Goal: Task Accomplishment & Management: Complete application form

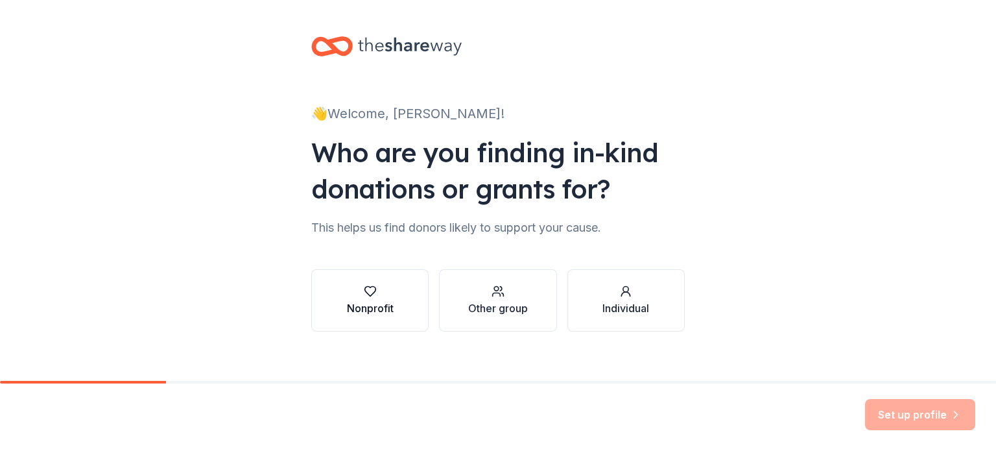
click at [326, 321] on button "Nonprofit" at bounding box center [369, 300] width 117 height 62
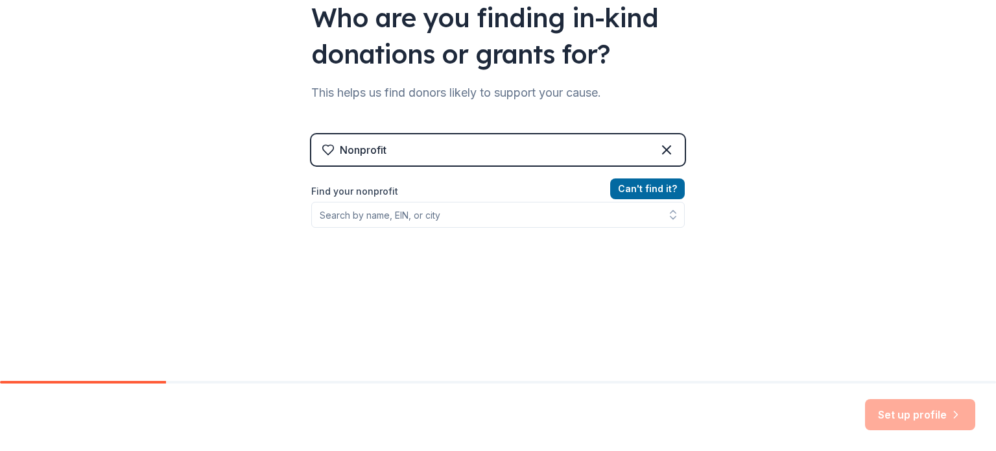
scroll to position [144, 0]
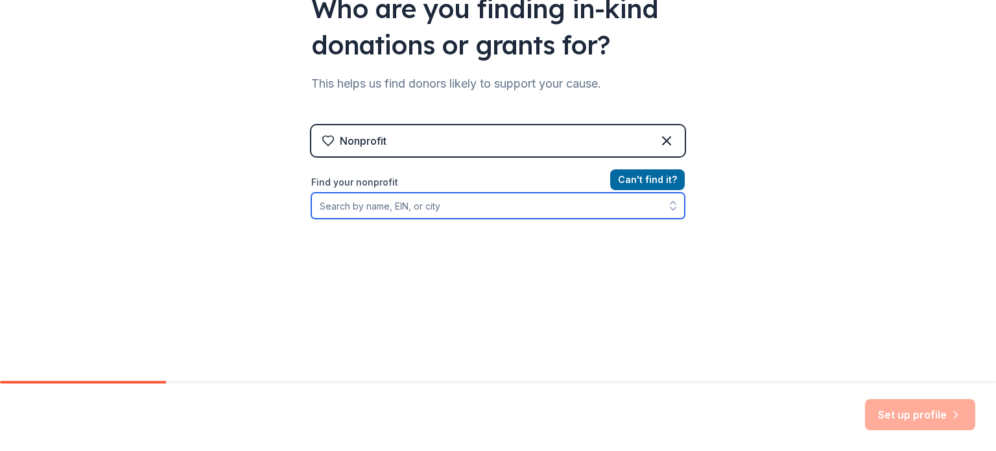
click at [481, 210] on input "Find your nonprofit" at bounding box center [498, 206] width 374 height 26
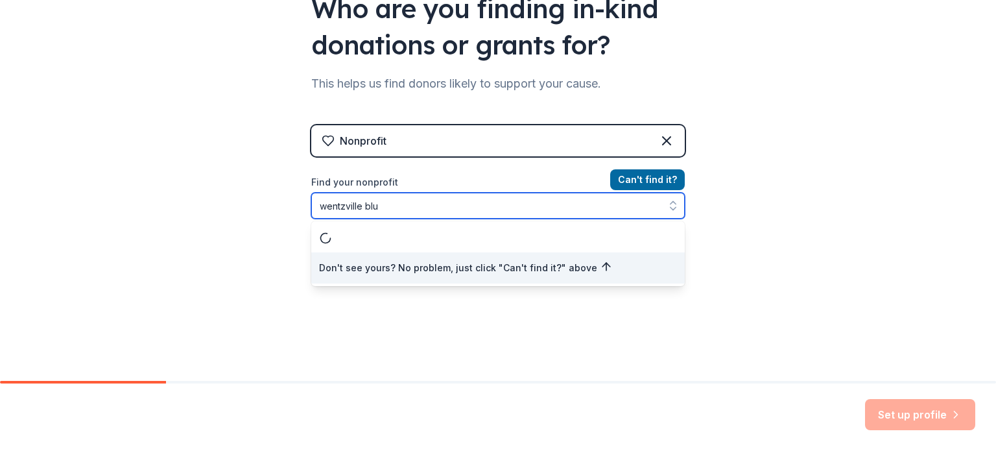
type input "wentzville blue"
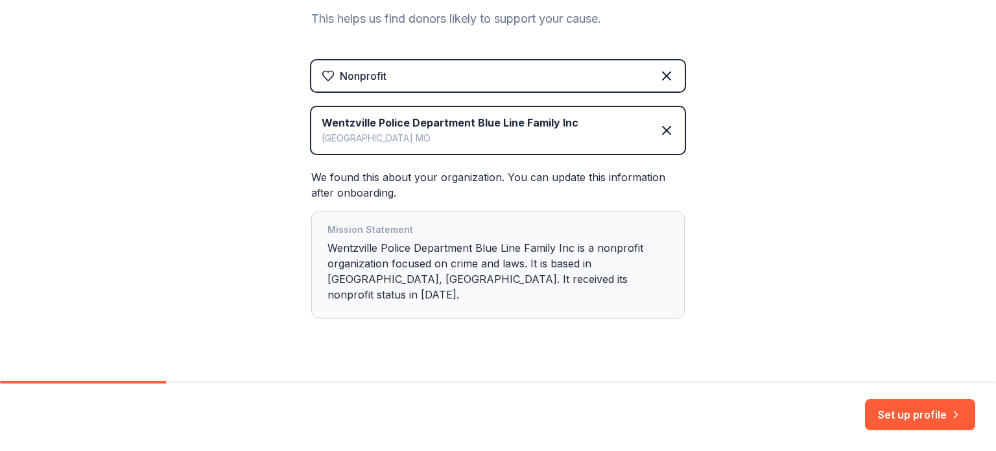
scroll to position [219, 0]
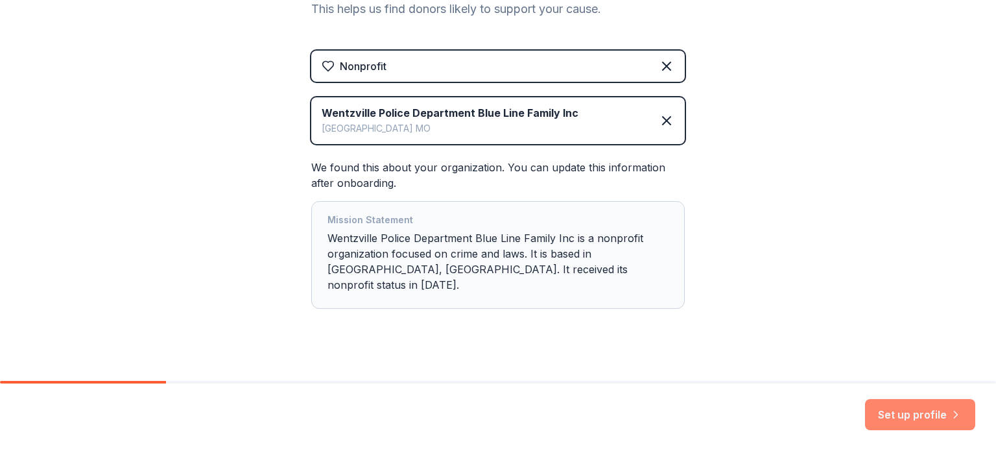
click at [919, 420] on button "Set up profile" at bounding box center [920, 414] width 110 height 31
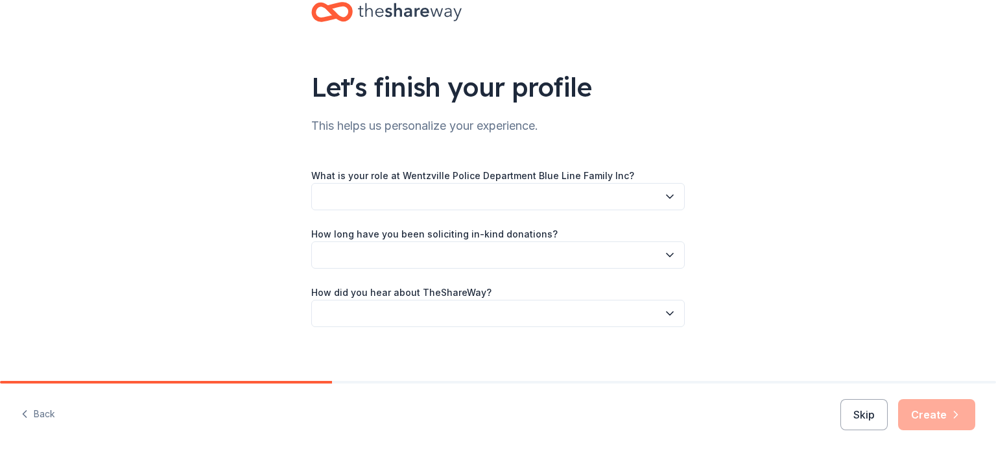
scroll to position [42, 0]
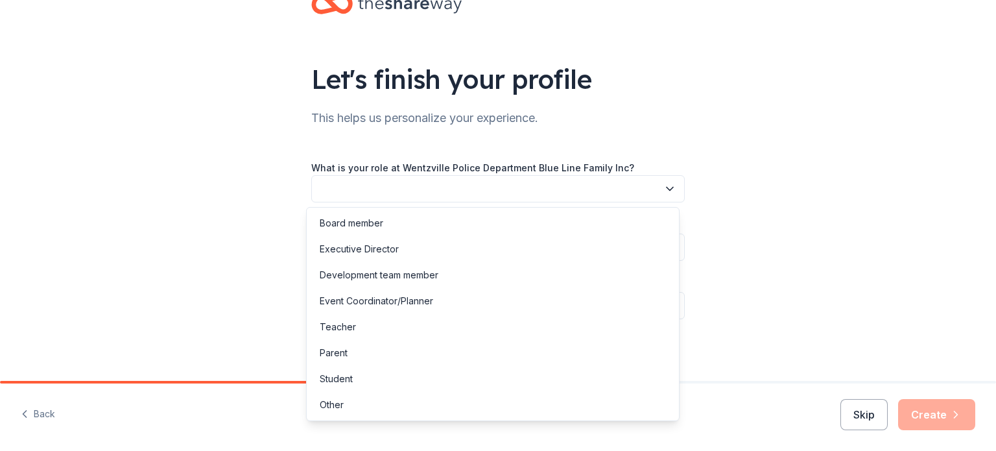
click at [525, 192] on button "button" at bounding box center [498, 188] width 374 height 27
click at [443, 215] on div "Board member" at bounding box center [492, 223] width 367 height 26
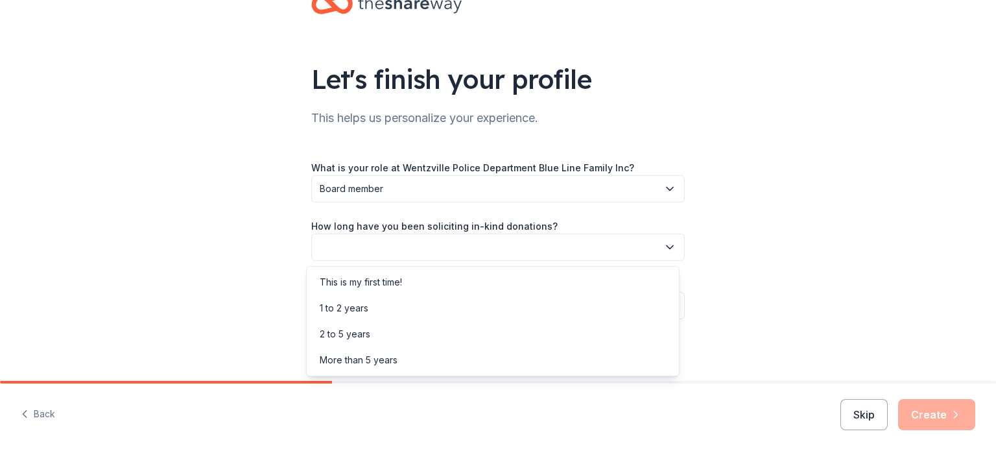
click at [480, 243] on button "button" at bounding box center [498, 247] width 374 height 27
click at [350, 306] on div "1 to 2 years" at bounding box center [344, 308] width 49 height 16
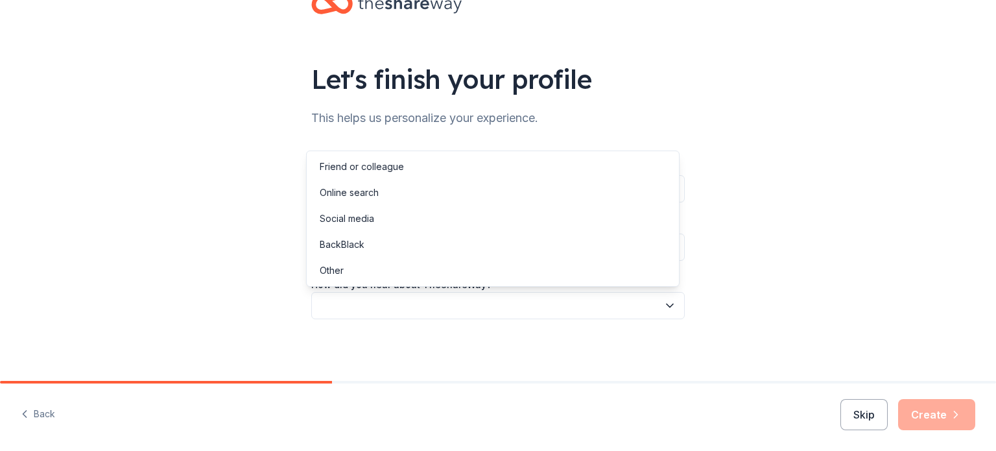
click at [496, 308] on button "button" at bounding box center [498, 305] width 374 height 27
click at [501, 199] on div "Online search" at bounding box center [492, 193] width 367 height 26
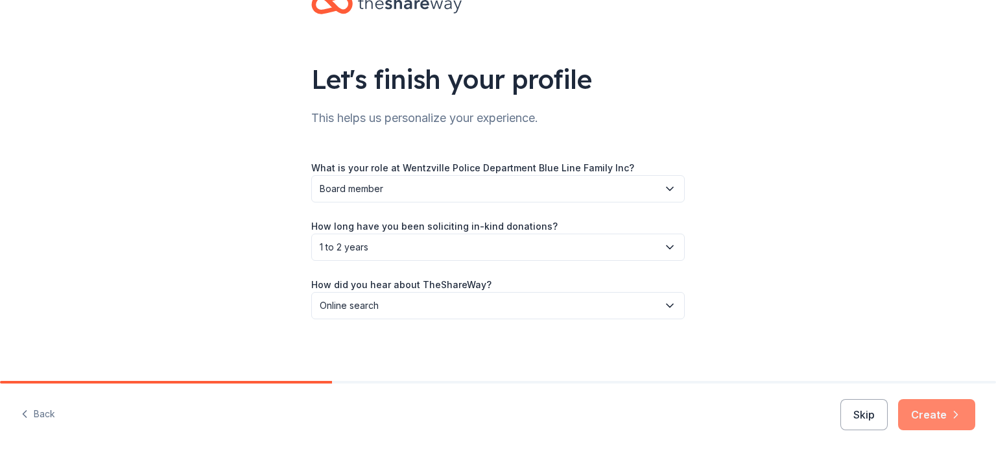
click at [947, 413] on button "Create" at bounding box center [937, 414] width 77 height 31
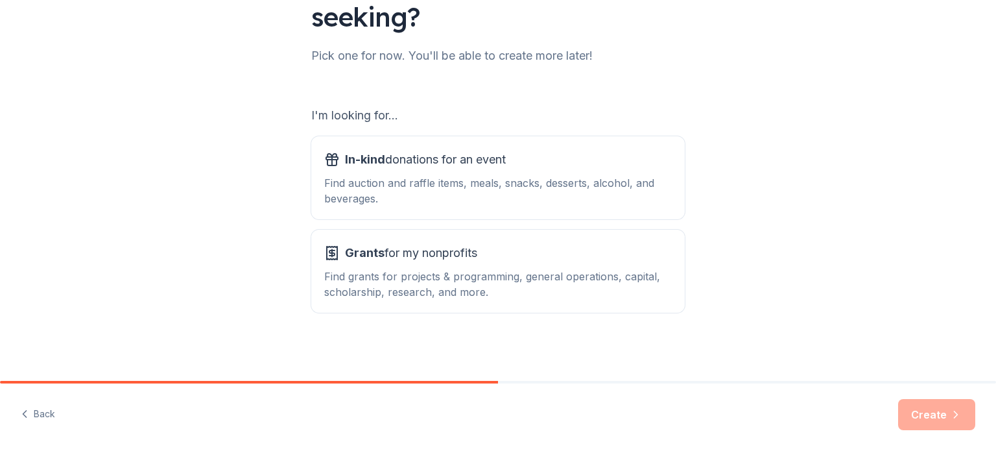
scroll to position [143, 0]
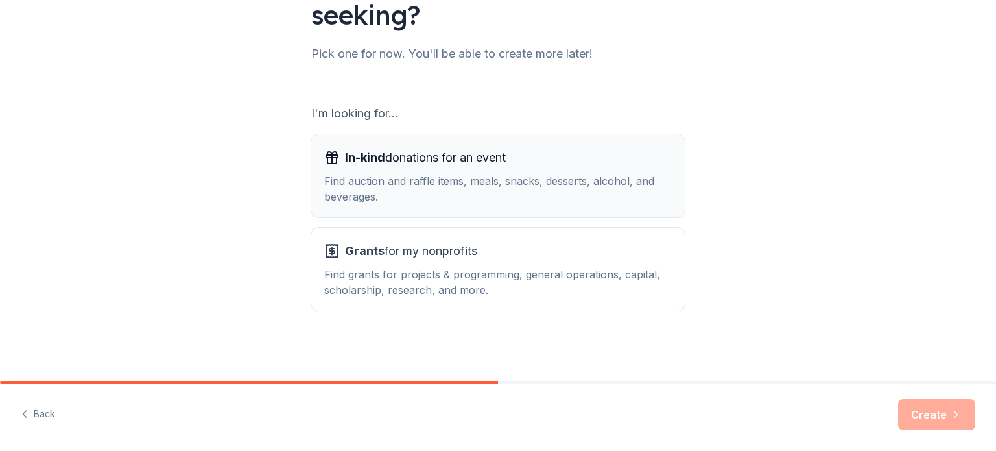
click at [605, 167] on div "In-kind donations for an event" at bounding box center [498, 157] width 348 height 21
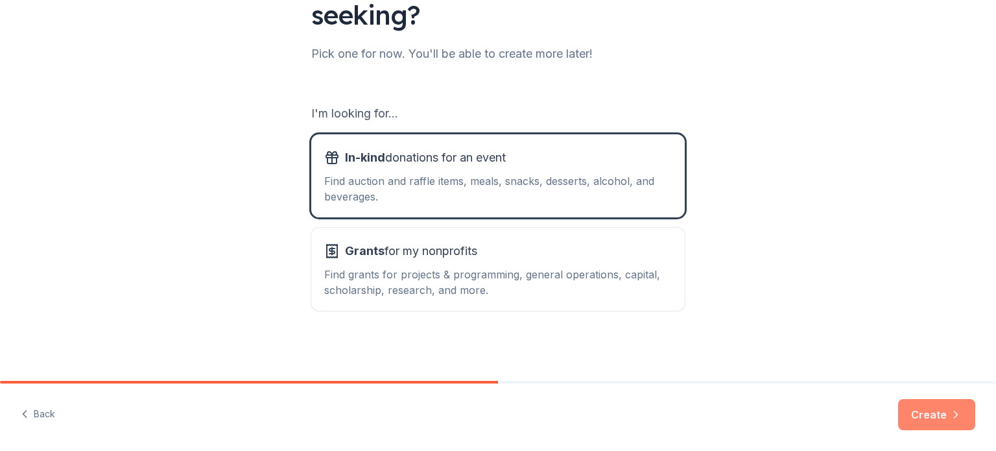
click at [946, 420] on button "Create" at bounding box center [937, 414] width 77 height 31
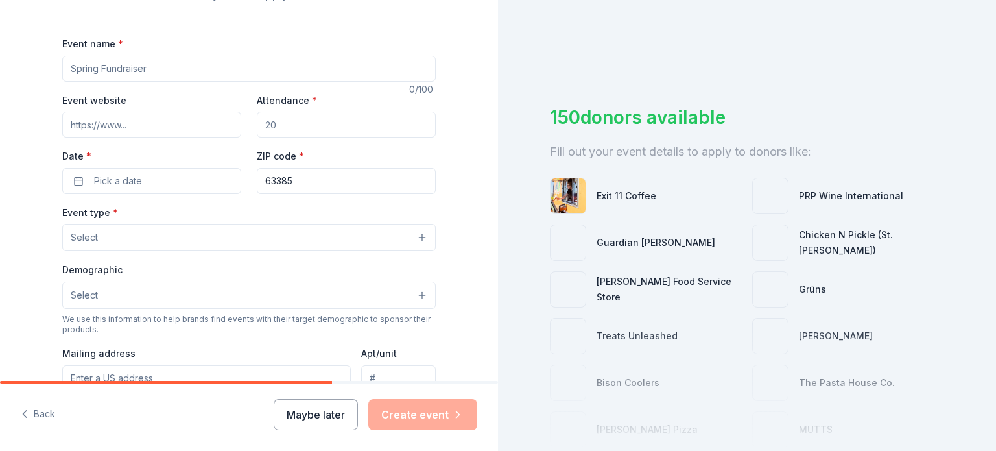
scroll to position [168, 0]
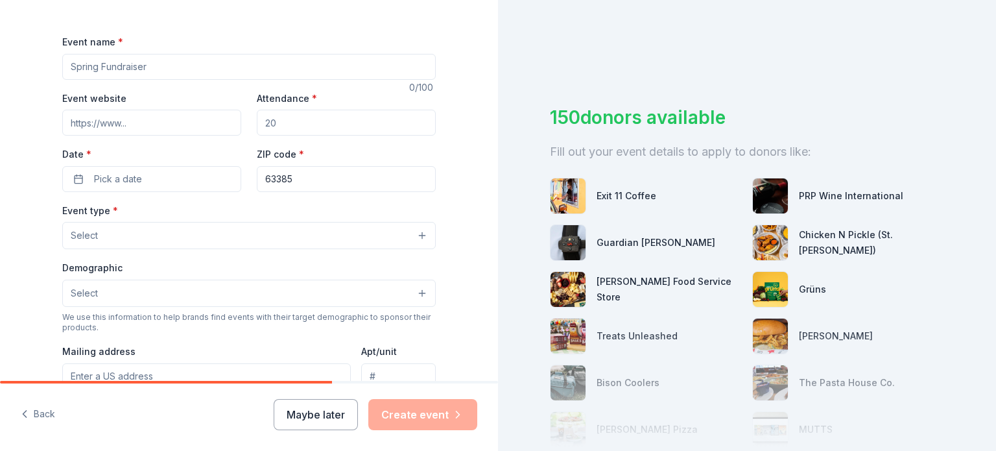
click at [286, 60] on input "Event name *" at bounding box center [249, 67] width 374 height 26
type input "2025 Blacklight Trivia"
paste input "[URL][DOMAIN_NAME]"
type input "[URL][DOMAIN_NAME]"
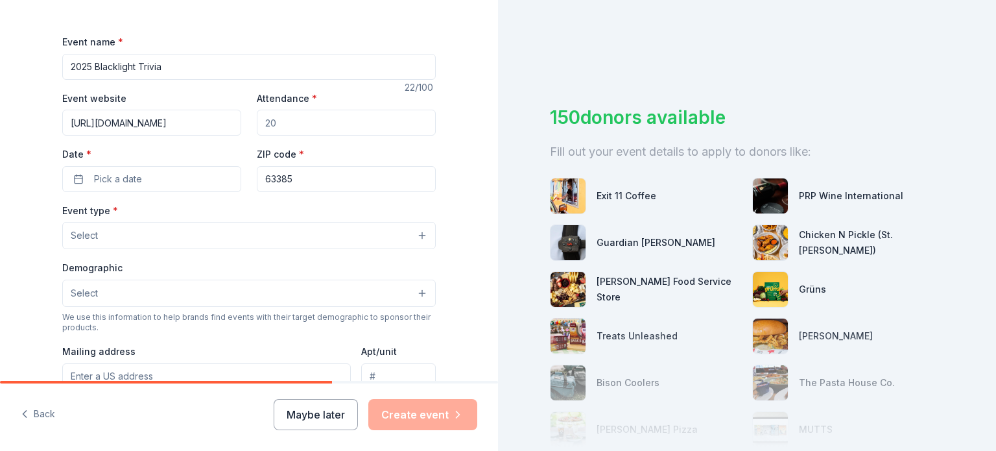
scroll to position [0, 0]
click at [302, 123] on input "Attendance *" at bounding box center [346, 123] width 179 height 26
type input "400"
click at [184, 184] on button "Pick a date" at bounding box center [151, 179] width 179 height 26
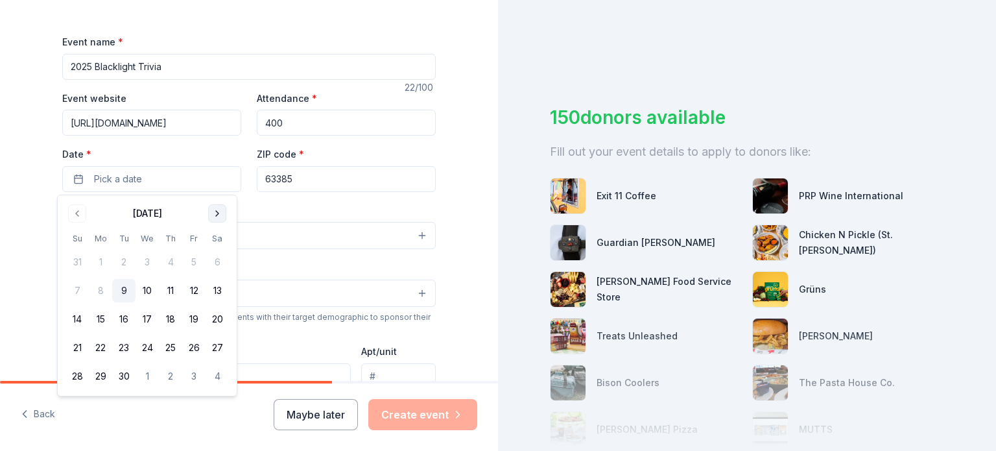
click at [218, 212] on button "Go to next month" at bounding box center [217, 213] width 18 height 18
click at [218, 344] on button "25" at bounding box center [217, 347] width 23 height 23
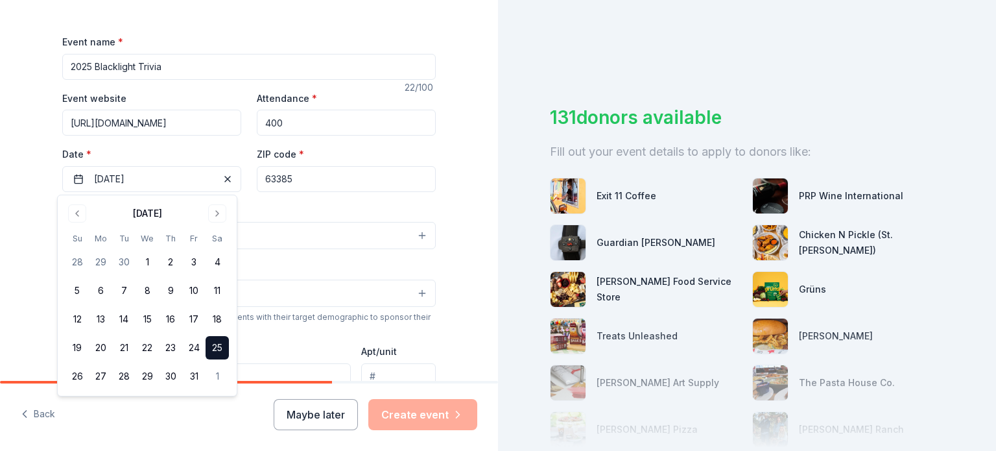
click at [215, 350] on button "25" at bounding box center [217, 347] width 23 height 23
click at [213, 346] on button "25" at bounding box center [217, 347] width 23 height 23
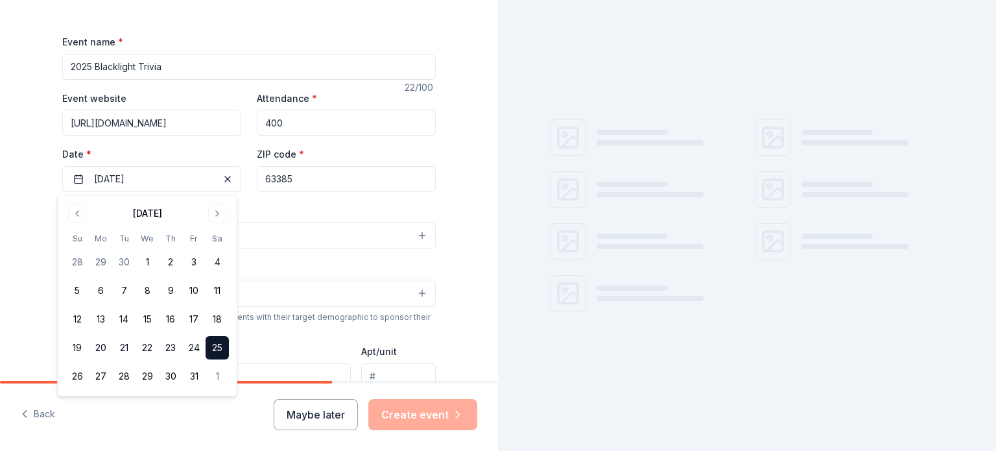
click at [213, 346] on button "25" at bounding box center [217, 347] width 23 height 23
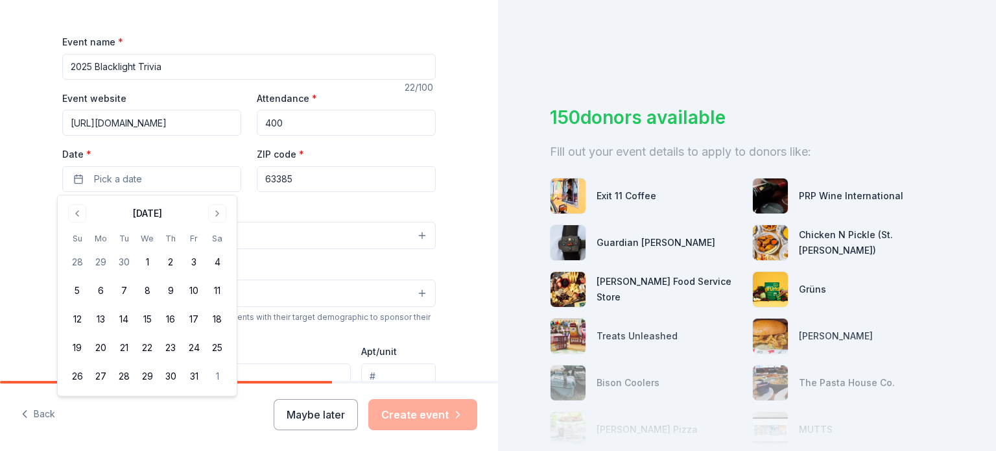
click at [289, 208] on div "Event type * Select" at bounding box center [249, 225] width 374 height 47
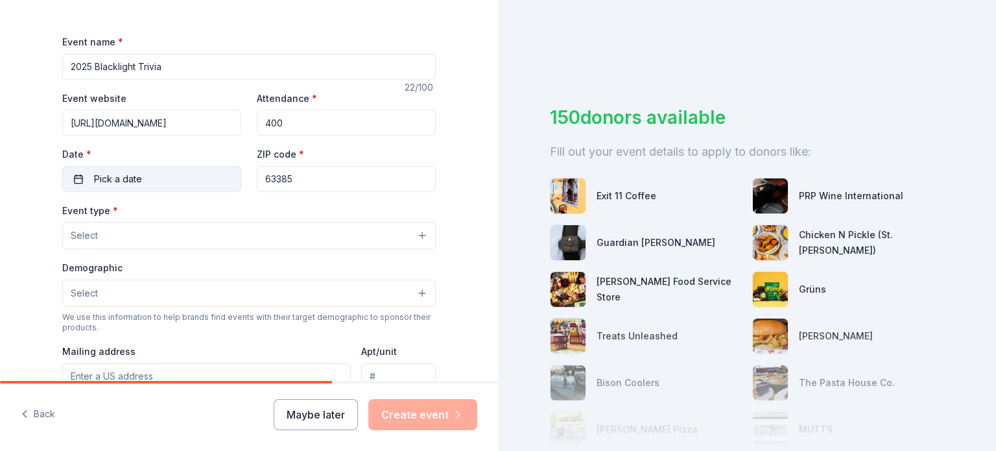
click at [171, 182] on button "Pick a date" at bounding box center [151, 179] width 179 height 26
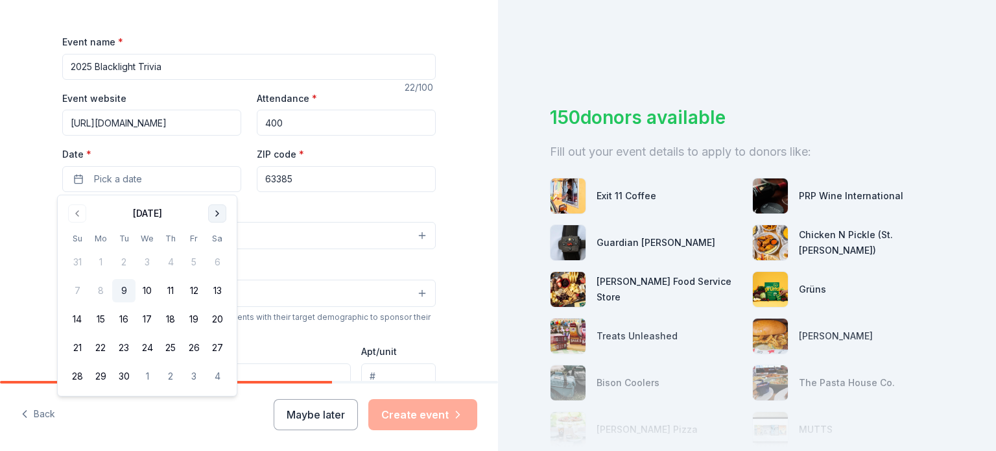
click at [215, 213] on button "Go to next month" at bounding box center [217, 213] width 18 height 18
click at [196, 344] on button "24" at bounding box center [193, 347] width 23 height 23
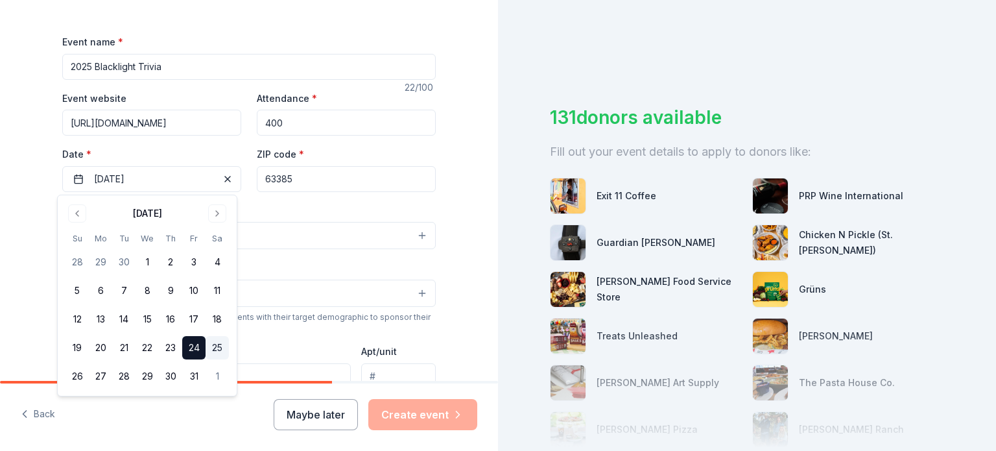
click at [219, 348] on button "25" at bounding box center [217, 347] width 23 height 23
click at [298, 212] on div "Event type * Select" at bounding box center [249, 225] width 374 height 47
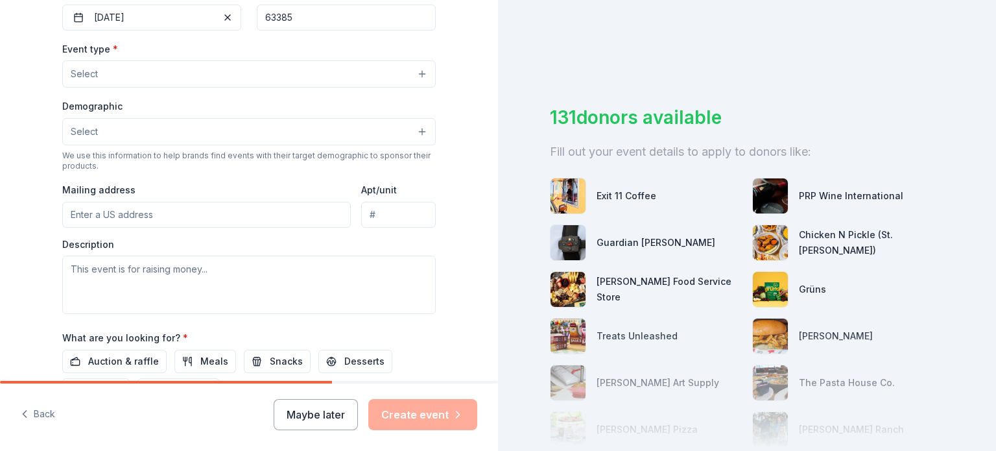
scroll to position [327, 0]
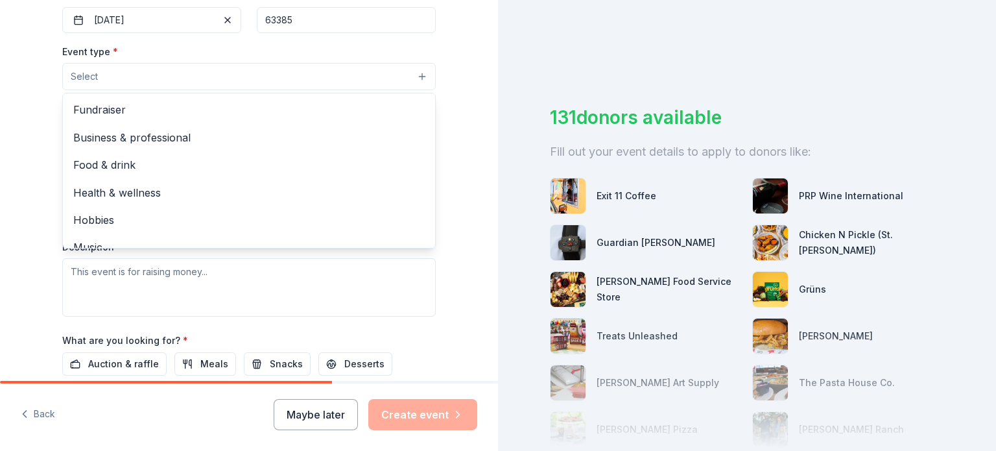
click at [419, 76] on button "Select" at bounding box center [249, 76] width 374 height 27
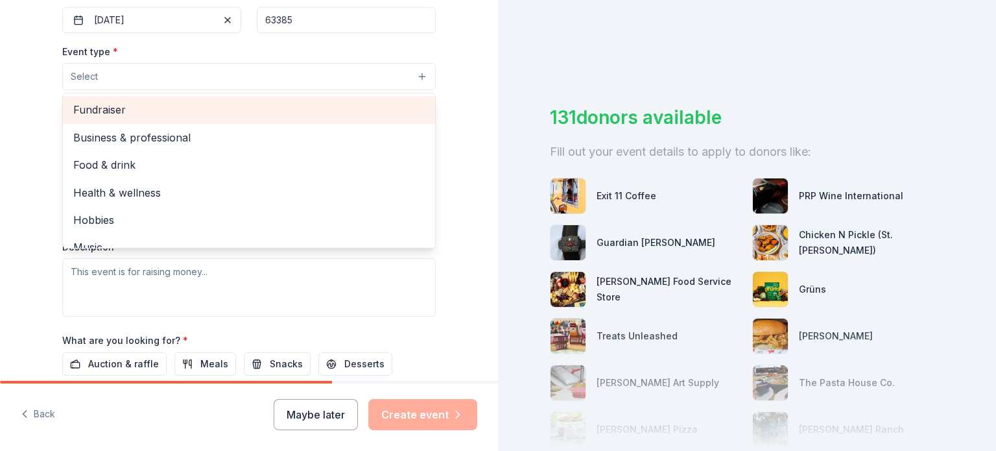
click at [183, 103] on span "Fundraiser" at bounding box center [249, 109] width 352 height 17
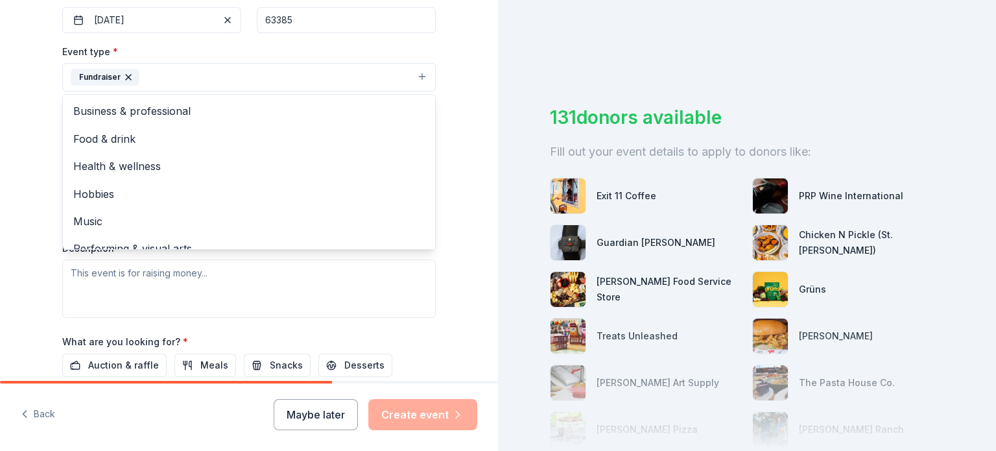
scroll to position [16, 0]
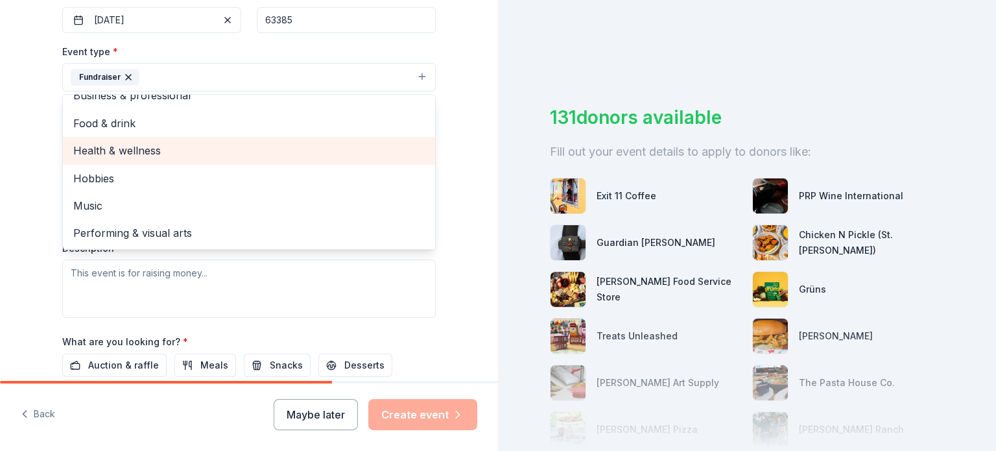
click at [149, 147] on span "Health & wellness" at bounding box center [249, 150] width 352 height 17
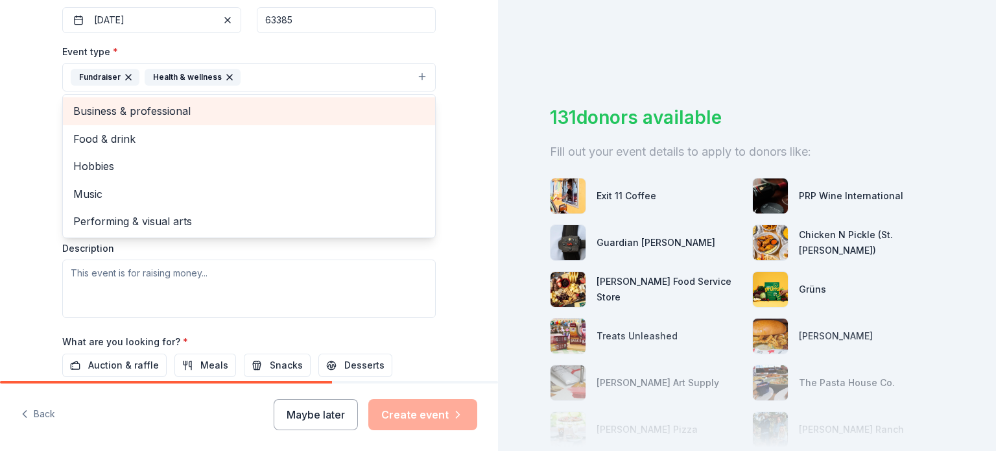
click at [156, 119] on span "Business & professional" at bounding box center [249, 111] width 352 height 17
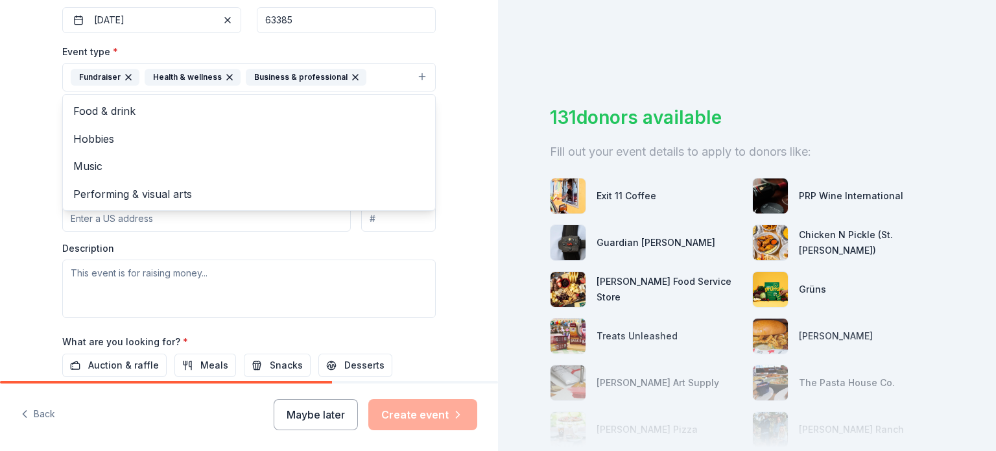
click at [465, 129] on div "Tell us about your event. We'll find in-kind donations you can apply for. Event…" at bounding box center [249, 105] width 498 height 865
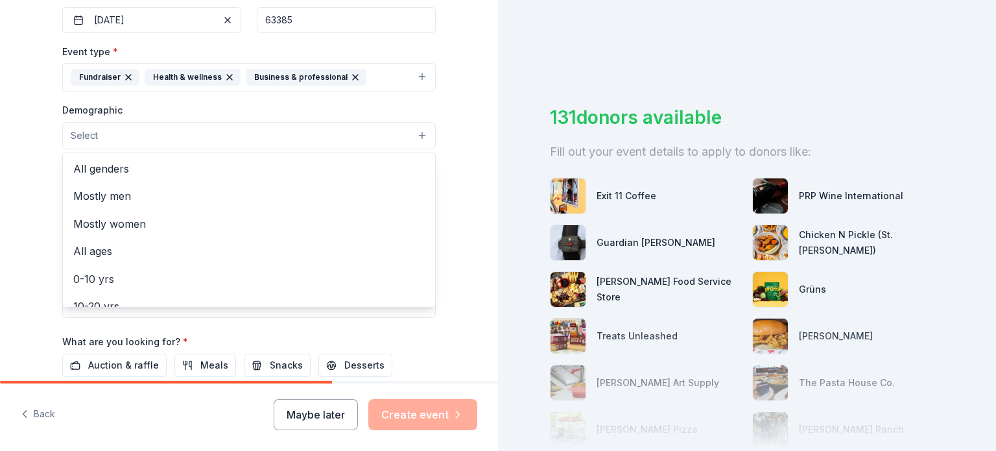
click at [417, 134] on button "Select" at bounding box center [249, 135] width 374 height 27
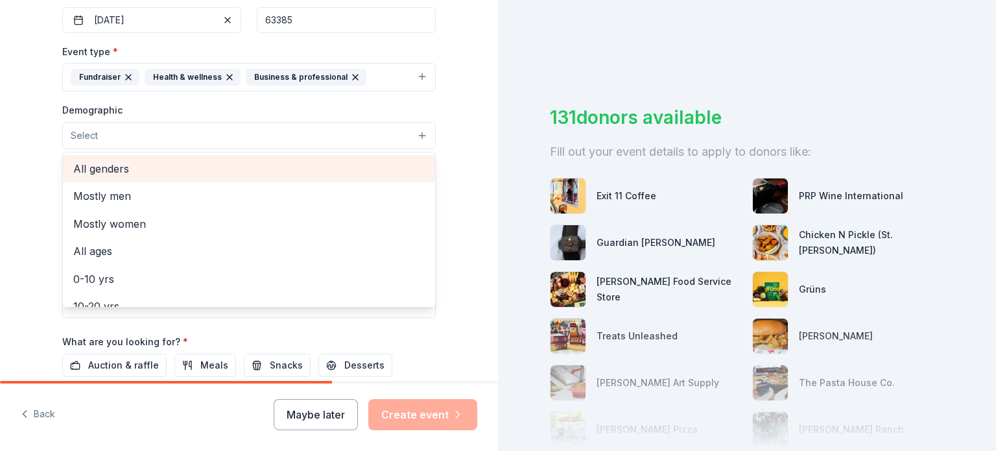
click at [309, 167] on span "All genders" at bounding box center [249, 168] width 352 height 17
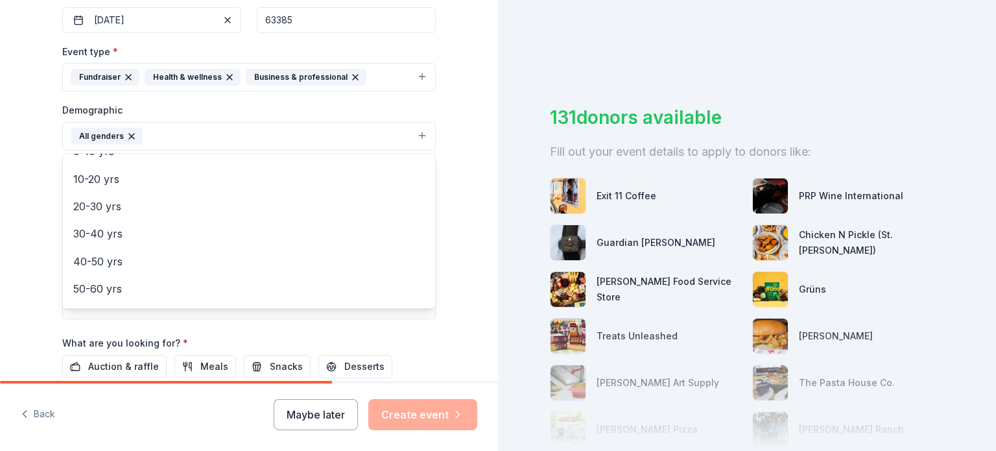
scroll to position [103, 0]
click at [460, 154] on div "Tell us about your event. We'll find in-kind donations you can apply for. Event…" at bounding box center [249, 106] width 498 height 866
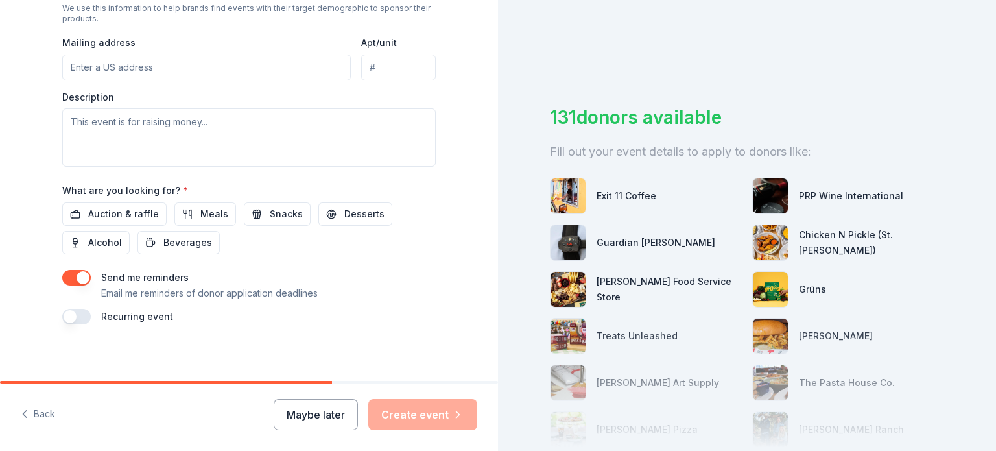
scroll to position [481, 0]
click at [143, 64] on input "Mailing address" at bounding box center [206, 66] width 289 height 26
type input "[STREET_ADDRESS][PERSON_NAME]"
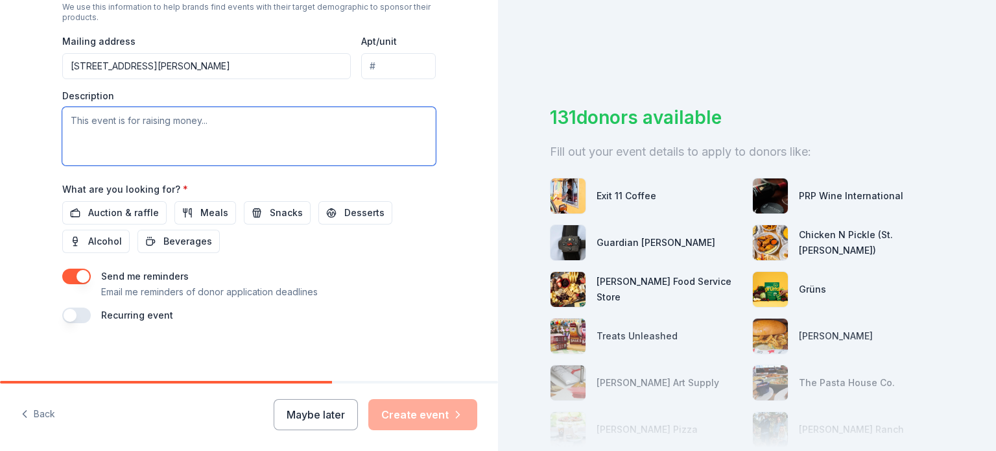
click at [138, 127] on textarea at bounding box center [249, 136] width 374 height 58
paste textarea "The mission of the Wentzville Blue Line Family is to provide financial support …"
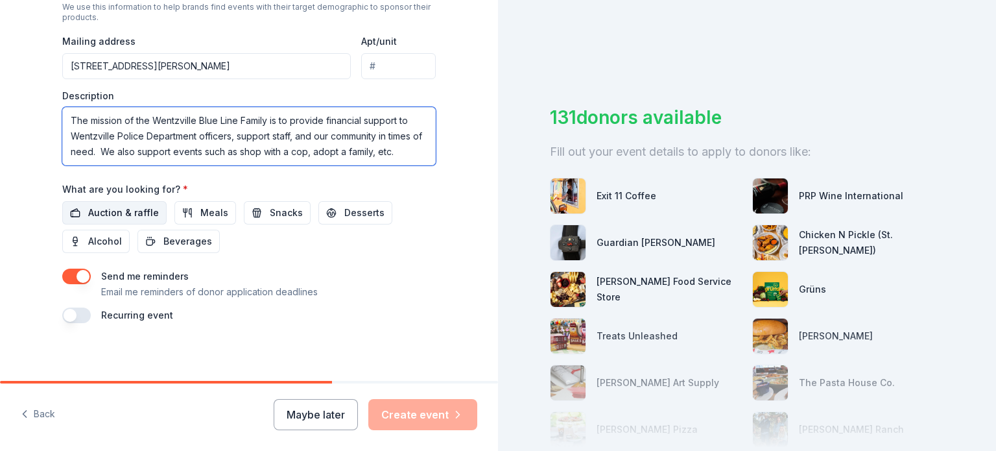
type textarea "The mission of the Wentzville Blue Line Family is to provide financial support …"
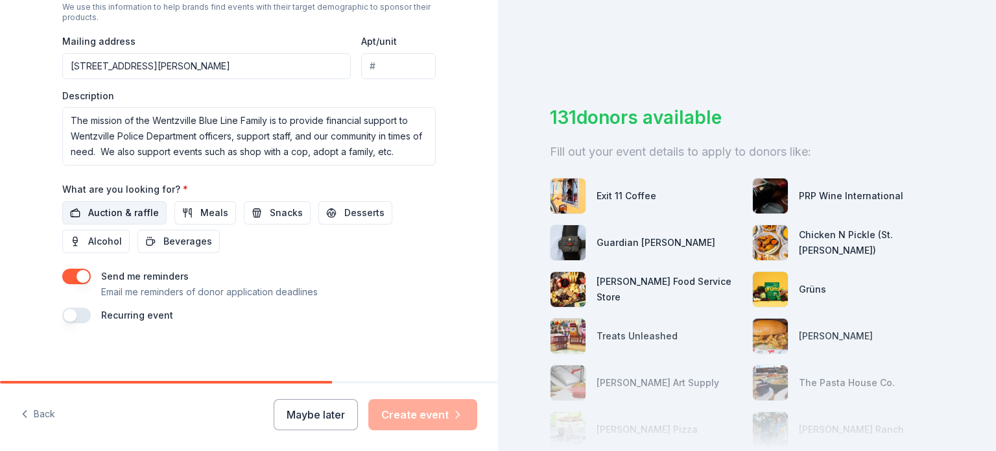
click at [104, 206] on span "Auction & raffle" at bounding box center [123, 213] width 71 height 16
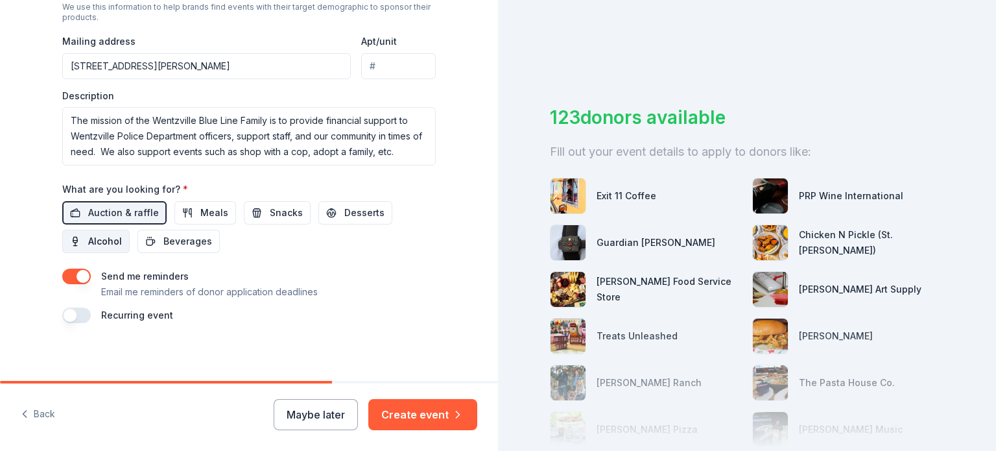
click at [96, 241] on span "Alcohol" at bounding box center [105, 242] width 34 height 16
click at [204, 202] on button "Meals" at bounding box center [206, 212] width 62 height 23
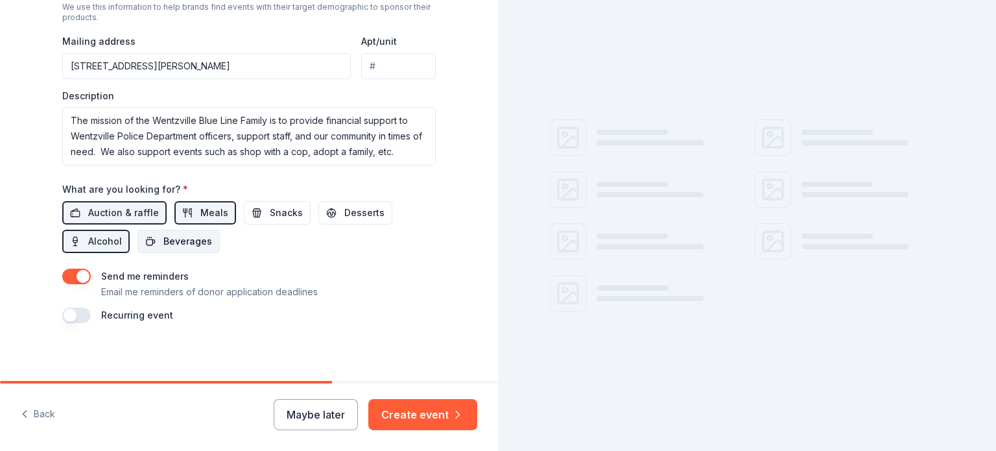
click at [189, 234] on span "Beverages" at bounding box center [187, 242] width 49 height 16
click at [283, 206] on span "Snacks" at bounding box center [286, 213] width 33 height 16
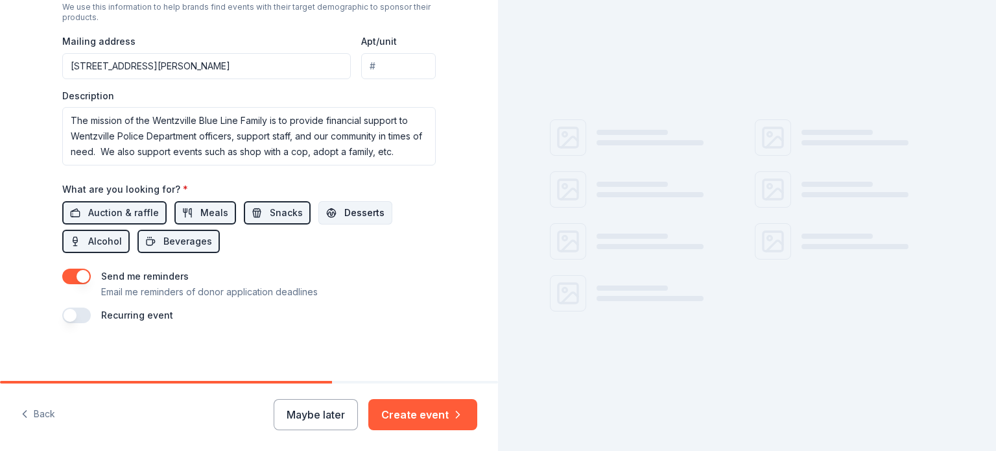
click at [348, 205] on span "Desserts" at bounding box center [364, 213] width 40 height 16
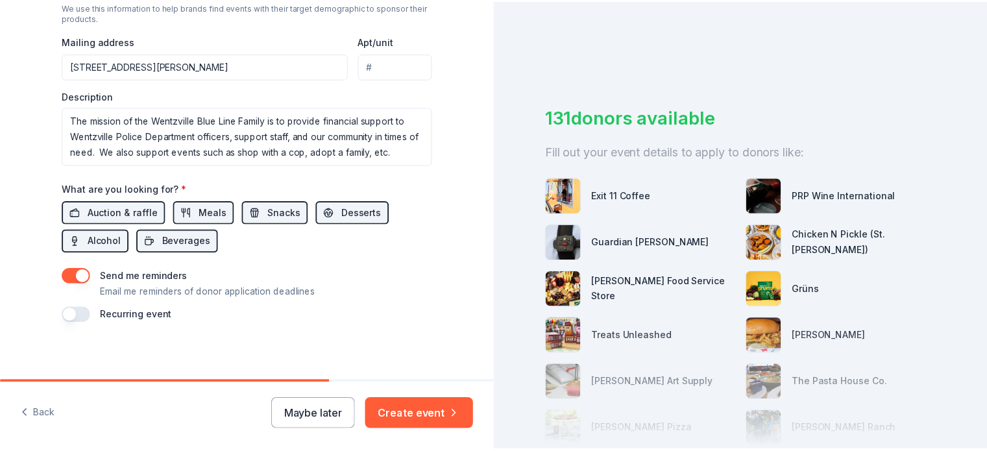
scroll to position [485, 0]
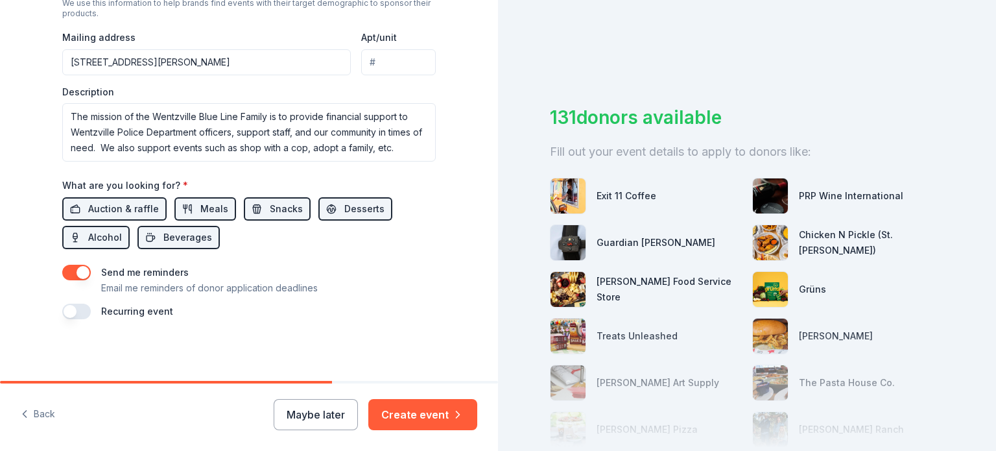
click at [77, 308] on button "button" at bounding box center [76, 312] width 29 height 16
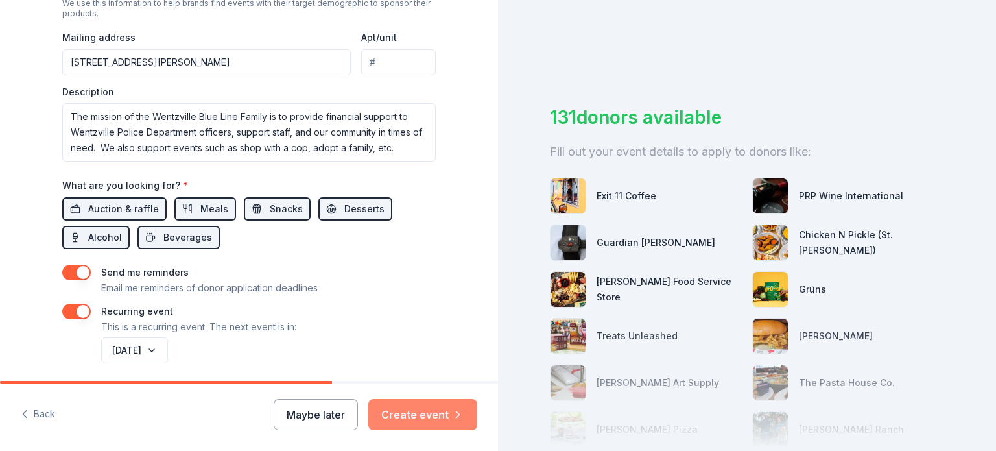
click at [428, 415] on button "Create event" at bounding box center [422, 414] width 109 height 31
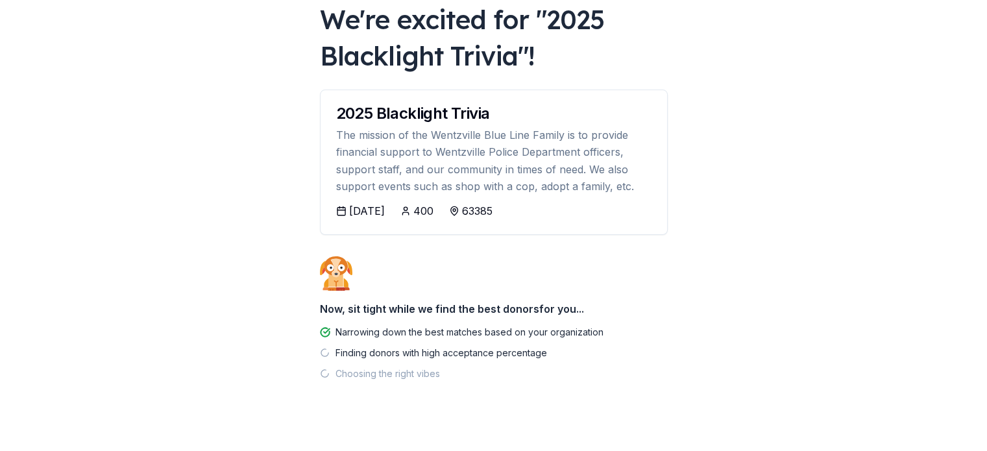
scroll to position [97, 0]
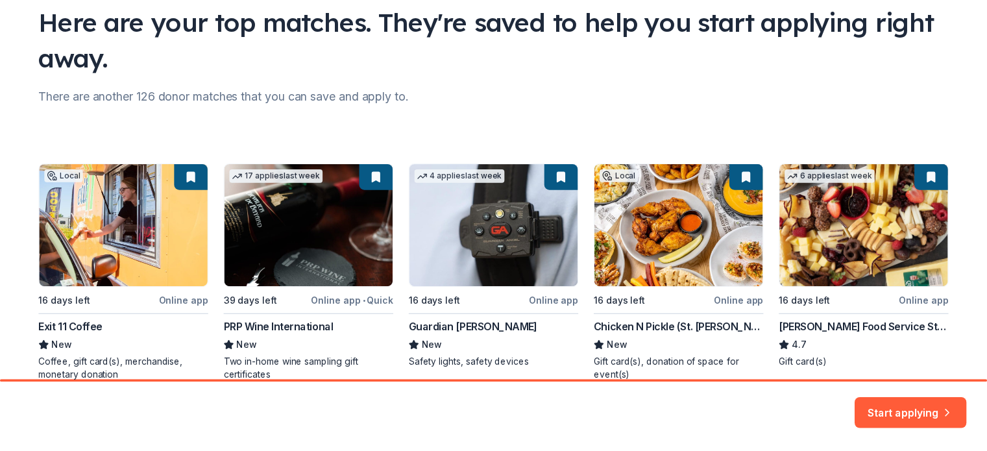
scroll to position [190, 0]
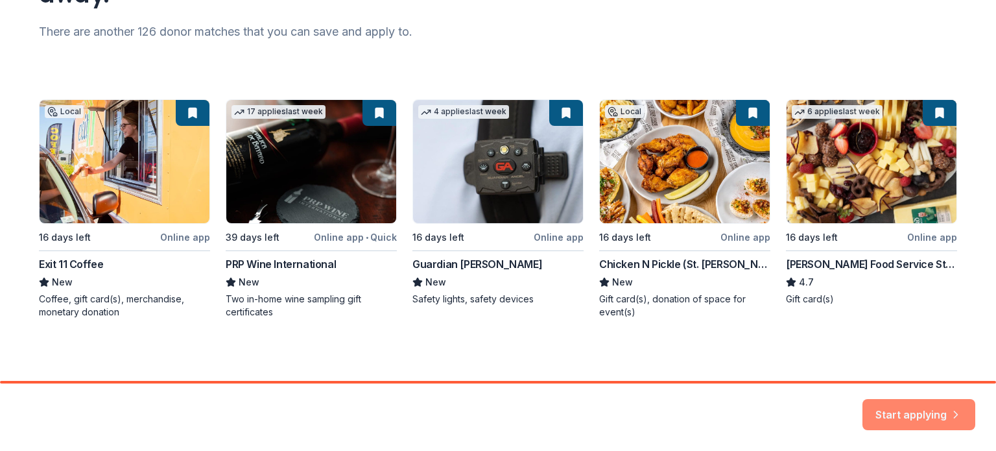
click at [906, 398] on button "Start applying" at bounding box center [919, 406] width 113 height 31
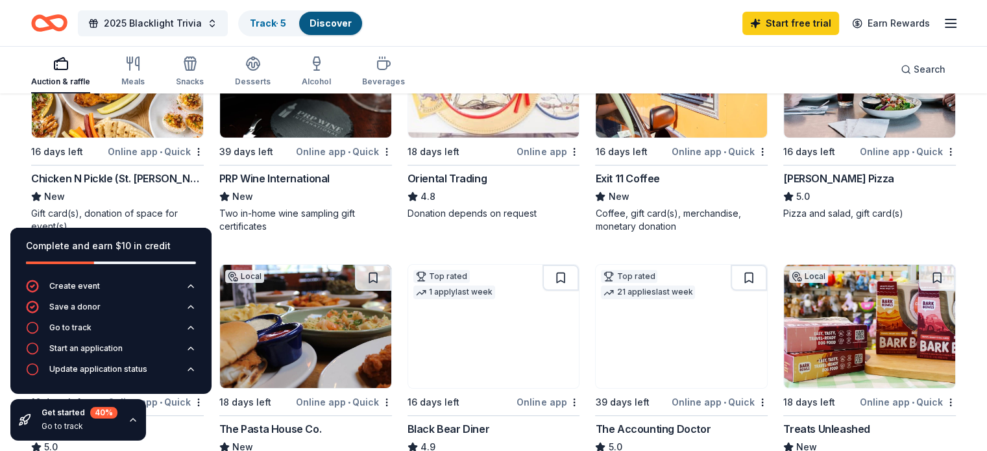
scroll to position [227, 0]
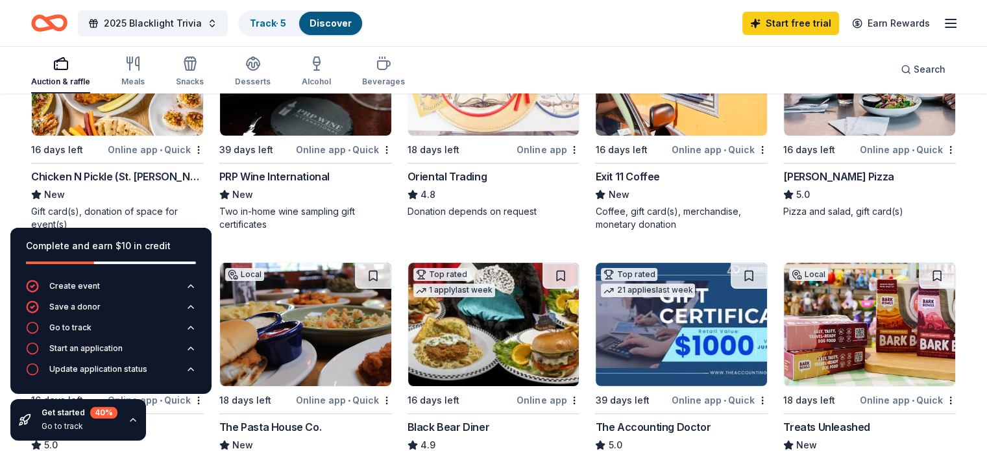
click at [128, 418] on icon "button" at bounding box center [133, 420] width 10 height 10
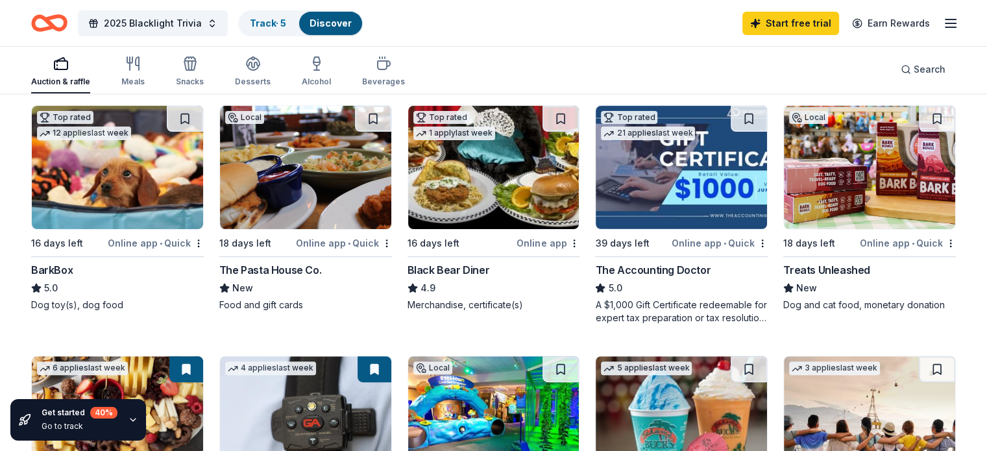
scroll to position [389, 0]
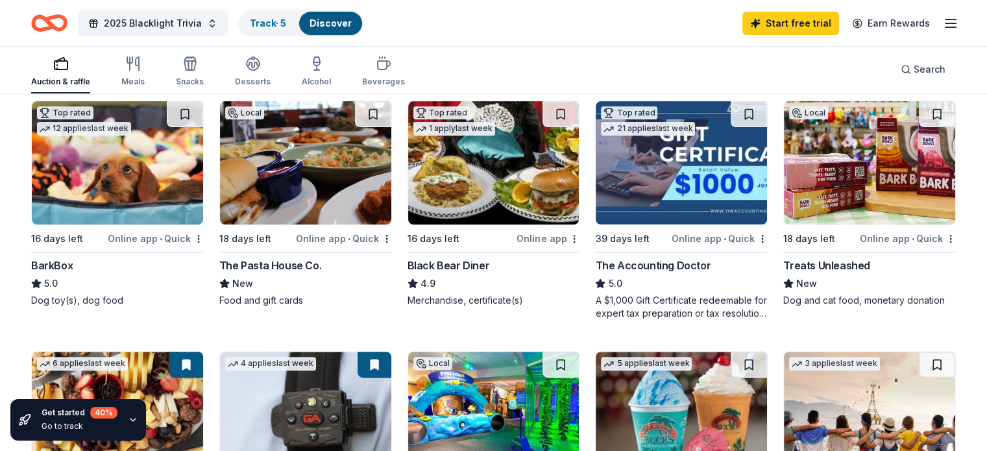
click at [272, 156] on img at bounding box center [305, 162] width 171 height 123
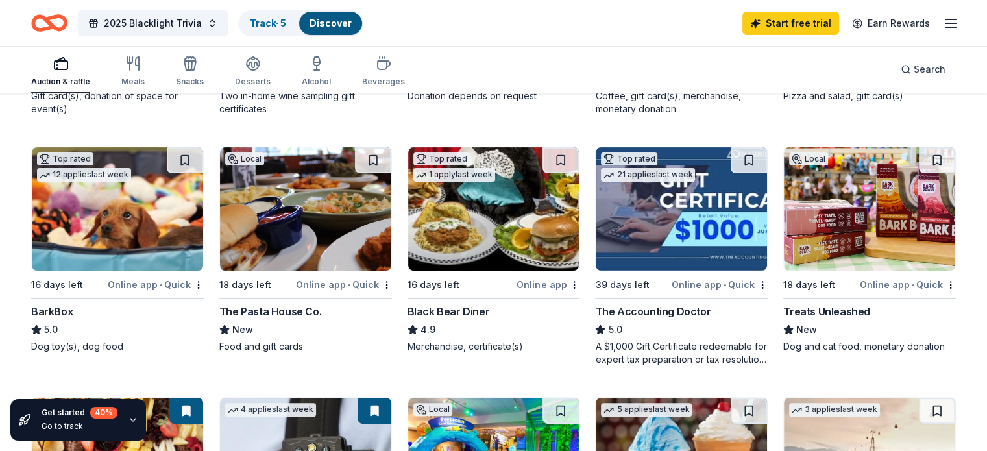
scroll to position [338, 0]
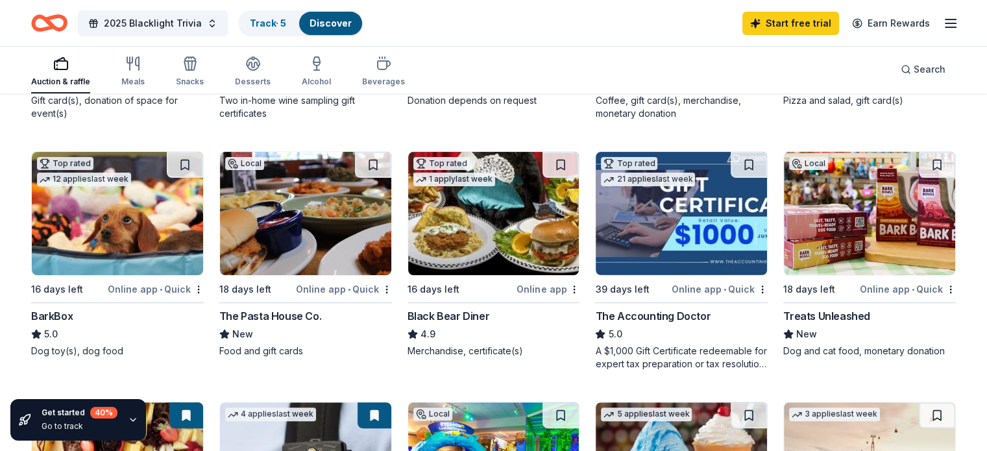
click at [481, 215] on img at bounding box center [493, 213] width 171 height 123
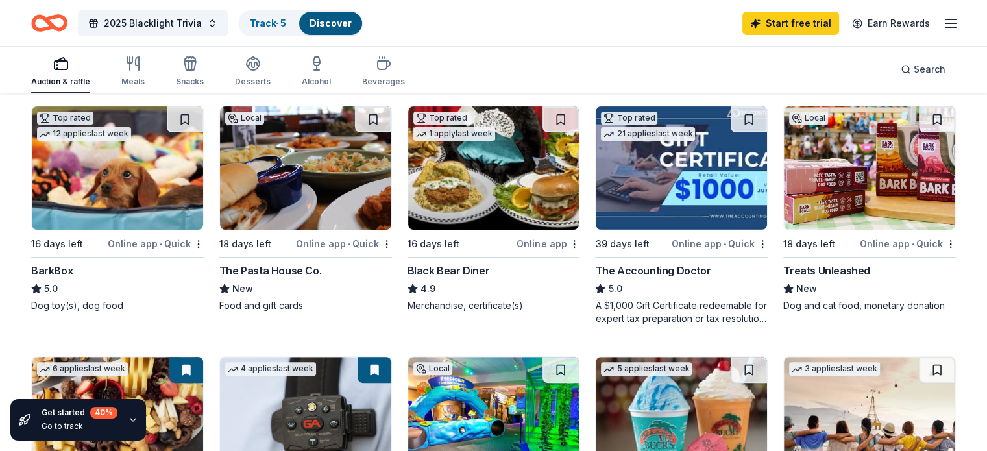
scroll to position [388, 0]
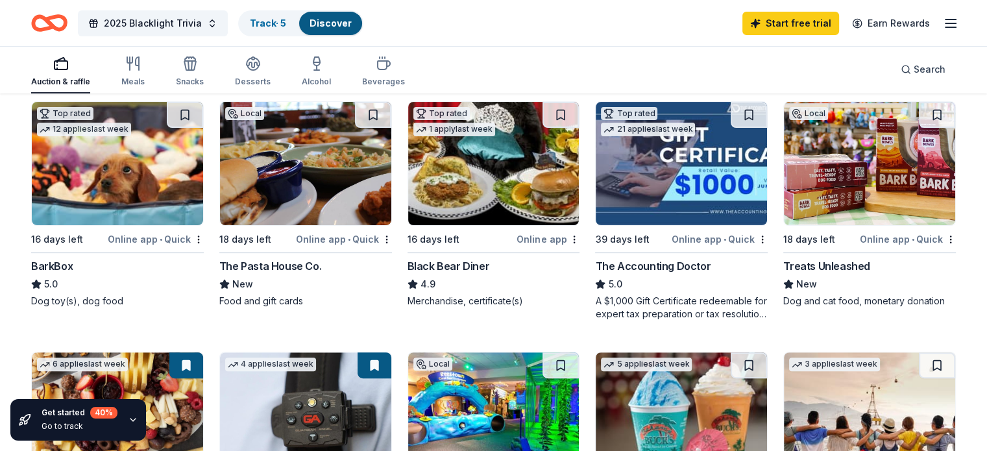
click at [862, 160] on img at bounding box center [869, 163] width 171 height 123
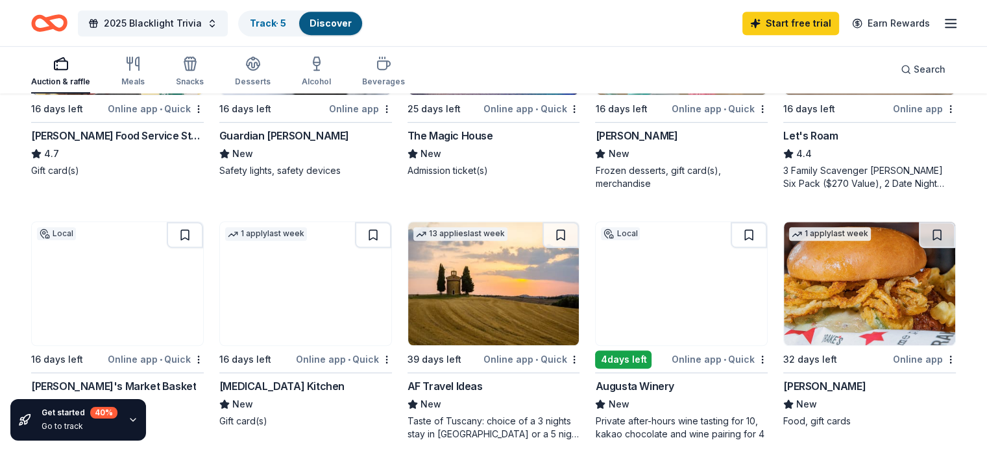
scroll to position [0, 0]
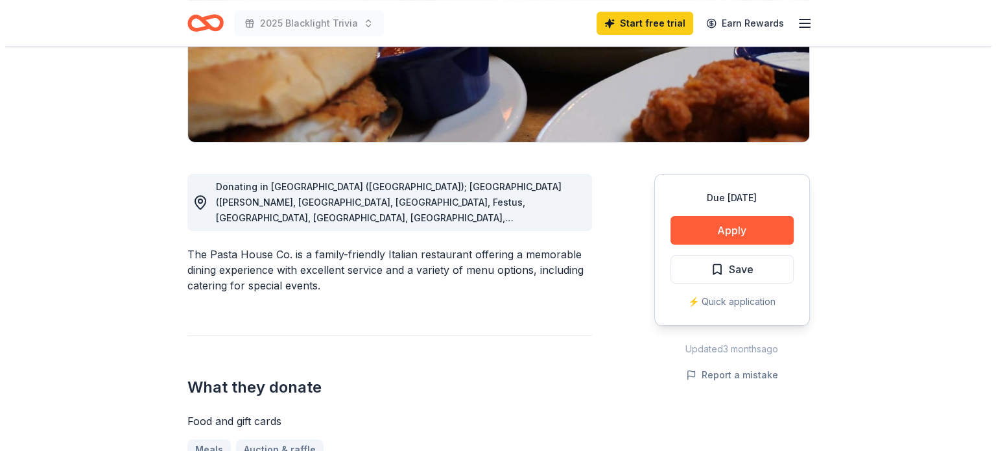
scroll to position [250, 0]
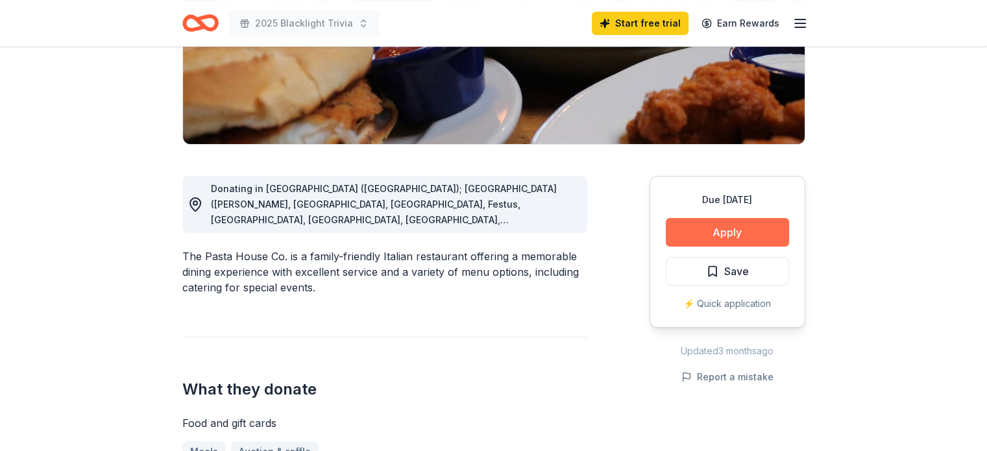
click at [736, 230] on button "Apply" at bounding box center [727, 232] width 123 height 29
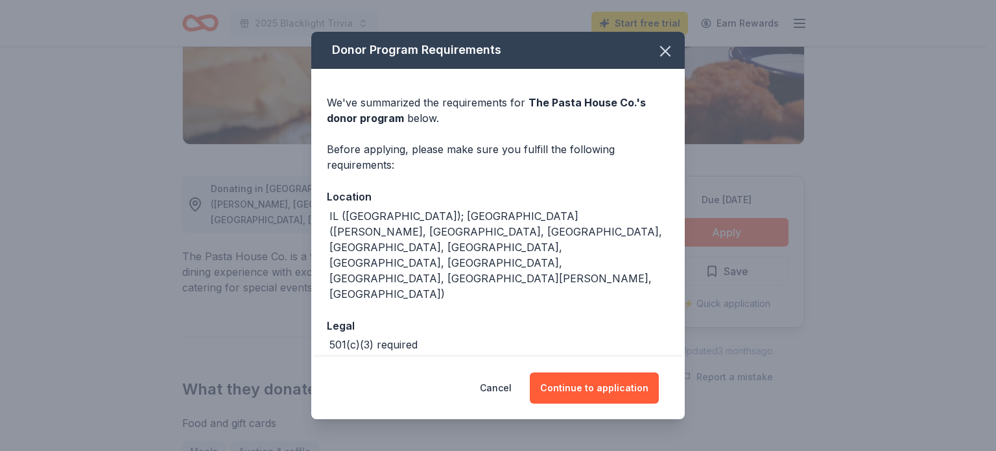
scroll to position [1, 0]
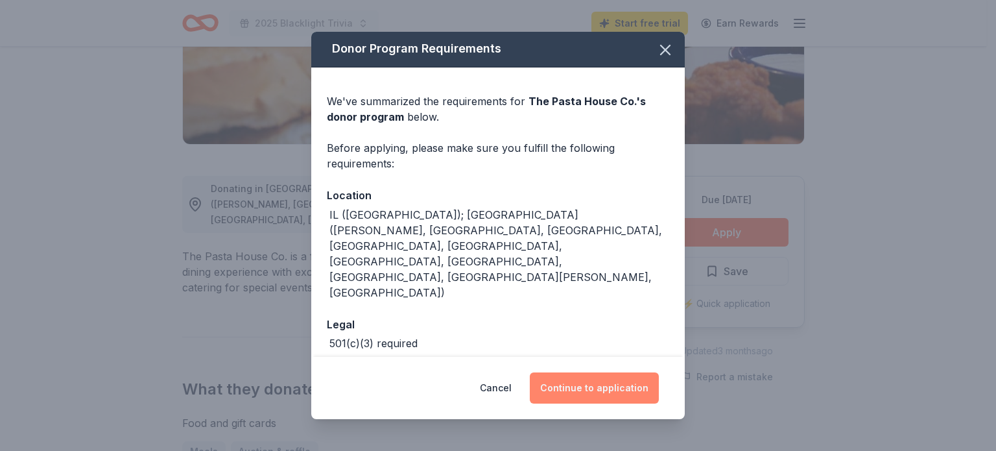
click at [610, 391] on button "Continue to application" at bounding box center [594, 387] width 129 height 31
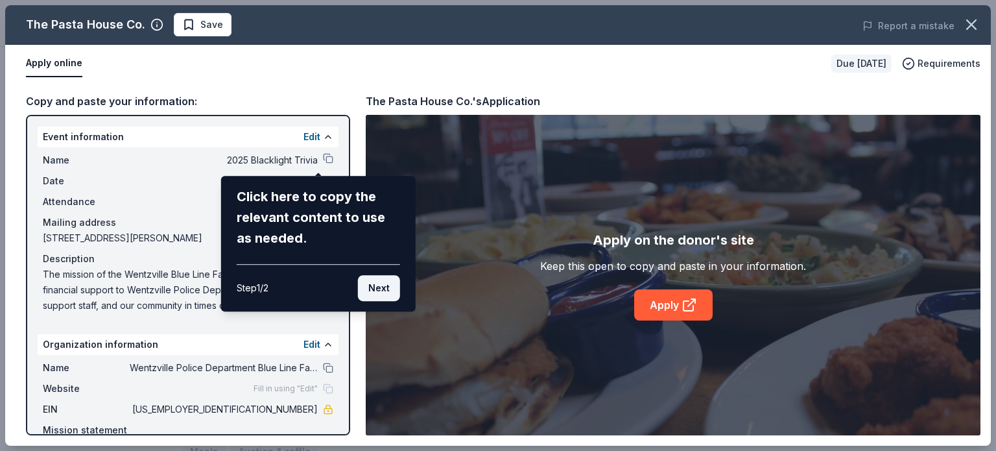
click at [385, 285] on button "Next" at bounding box center [379, 288] width 42 height 26
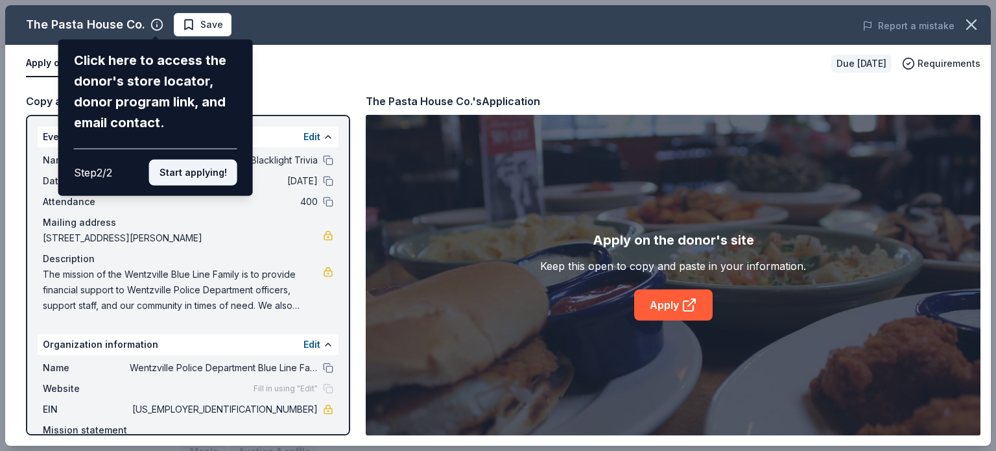
click at [204, 176] on button "Start applying!" at bounding box center [193, 173] width 88 height 26
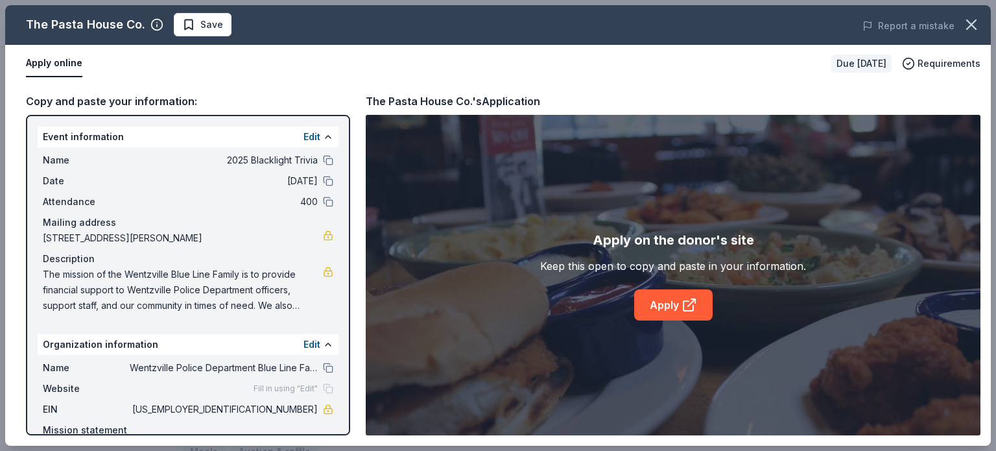
drag, startPoint x: 348, startPoint y: 153, endPoint x: 348, endPoint y: 283, distance: 129.8
click at [348, 283] on div "The Pasta House Co. Save Report a mistake Apply online Due in 18 days Requireme…" at bounding box center [498, 225] width 986 height 441
click at [348, 282] on div "The Pasta House Co. Save Report a mistake Apply online Due in 18 days Requireme…" at bounding box center [498, 225] width 986 height 441
drag, startPoint x: 343, startPoint y: 262, endPoint x: 337, endPoint y: 375, distance: 113.0
click at [337, 375] on div "The Pasta House Co. Save Report a mistake Apply online Due in 18 days Requireme…" at bounding box center [498, 225] width 986 height 441
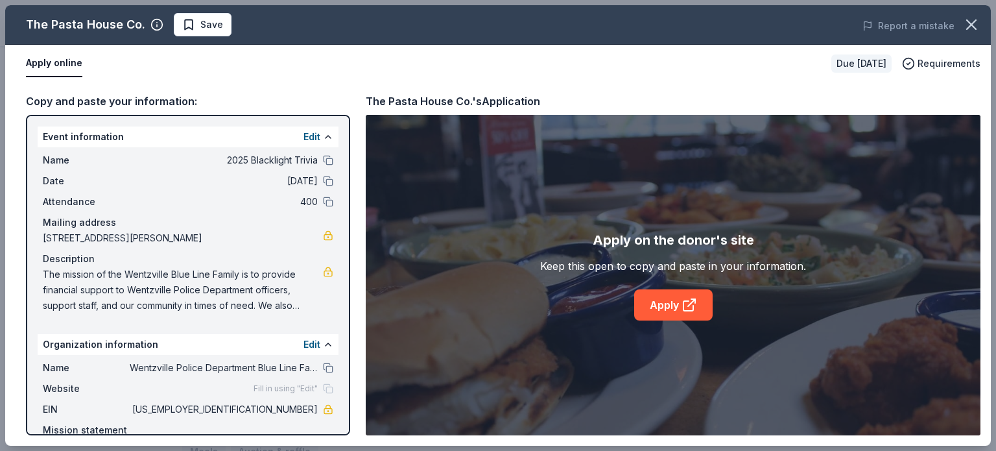
drag, startPoint x: 345, startPoint y: 356, endPoint x: 350, endPoint y: 402, distance: 45.7
click at [350, 402] on div "The Pasta House Co. Save Report a mistake Apply online Due in 18 days Requireme…" at bounding box center [498, 225] width 986 height 441
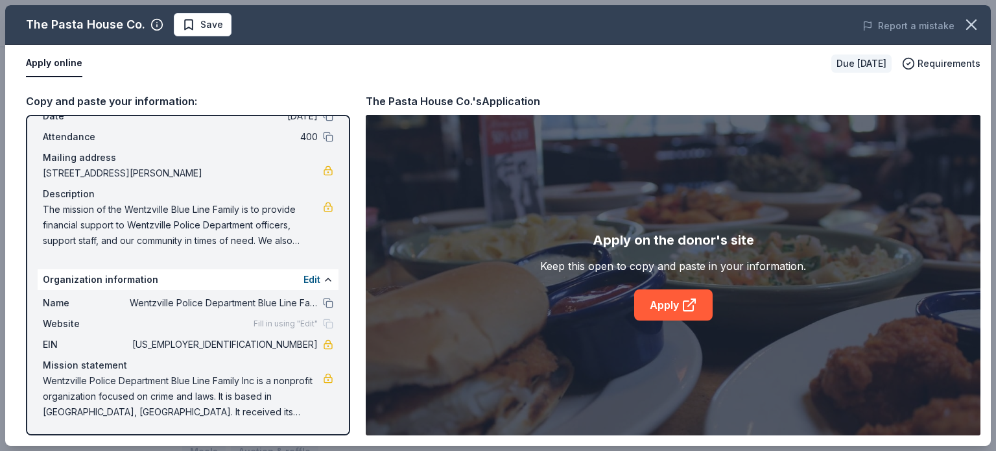
scroll to position [64, 0]
click at [664, 308] on link "Apply" at bounding box center [673, 304] width 78 height 31
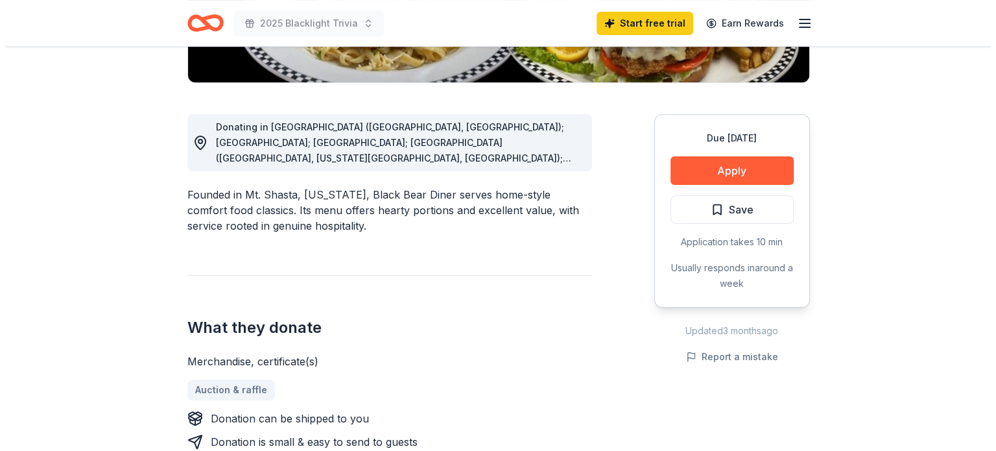
scroll to position [322, 0]
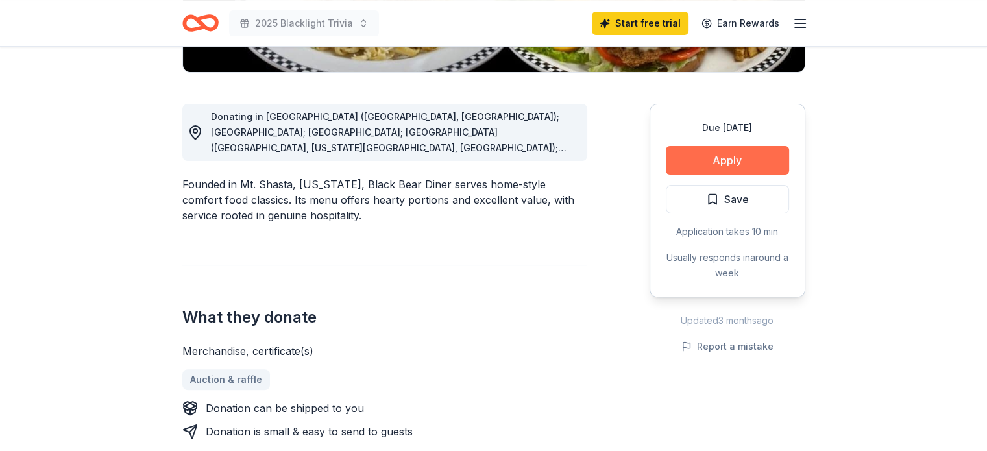
click at [708, 160] on button "Apply" at bounding box center [727, 160] width 123 height 29
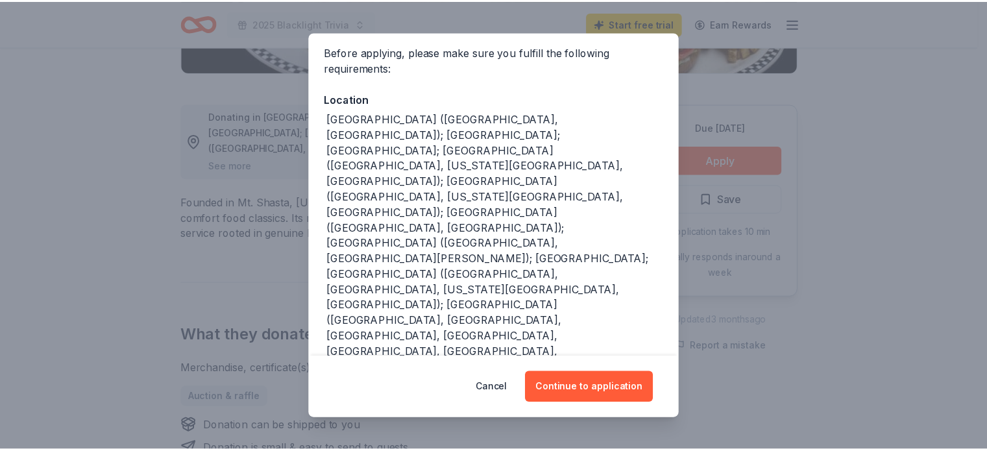
scroll to position [0, 0]
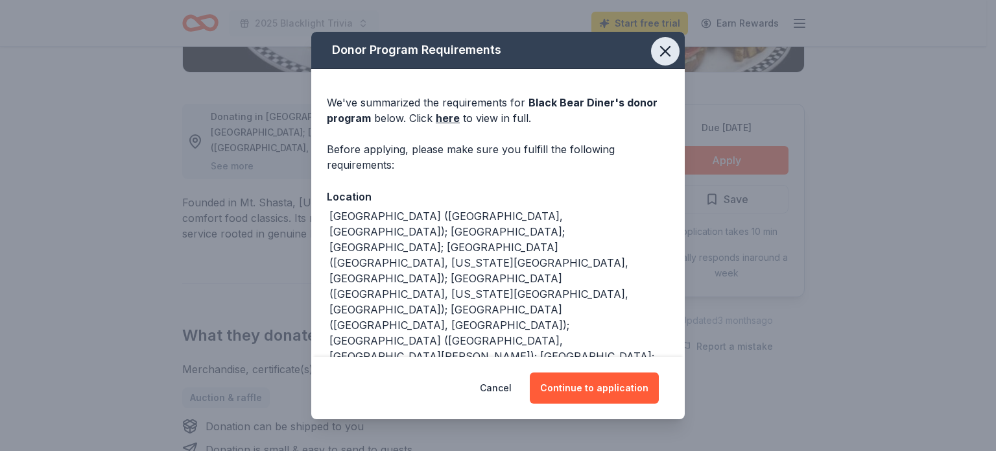
click at [657, 56] on icon "button" at bounding box center [666, 51] width 18 height 18
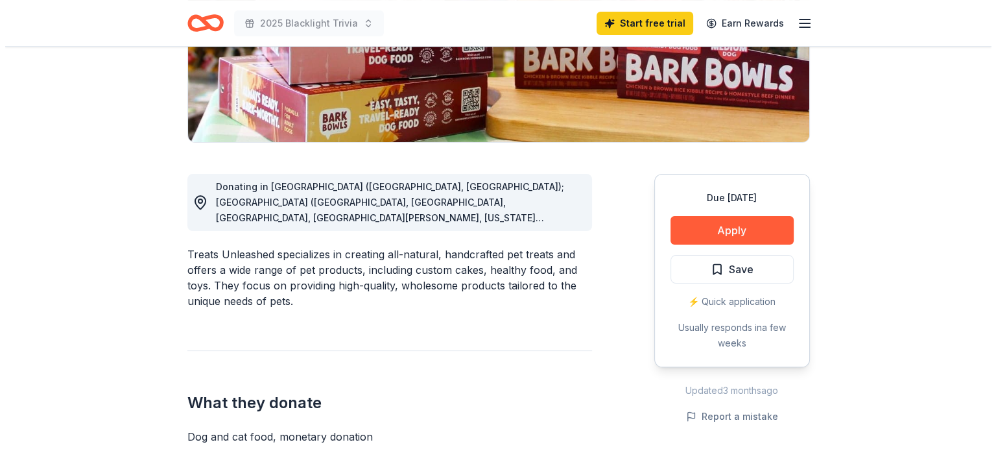
scroll to position [270, 0]
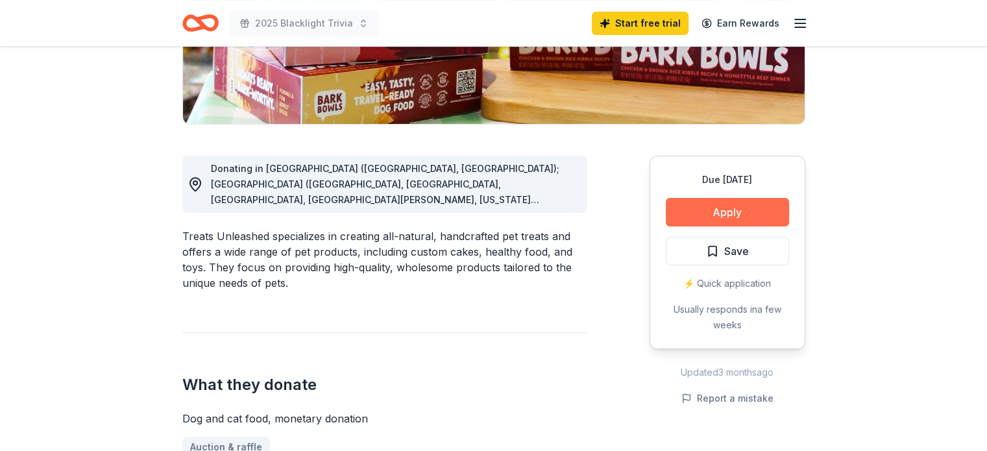
click at [716, 211] on button "Apply" at bounding box center [727, 212] width 123 height 29
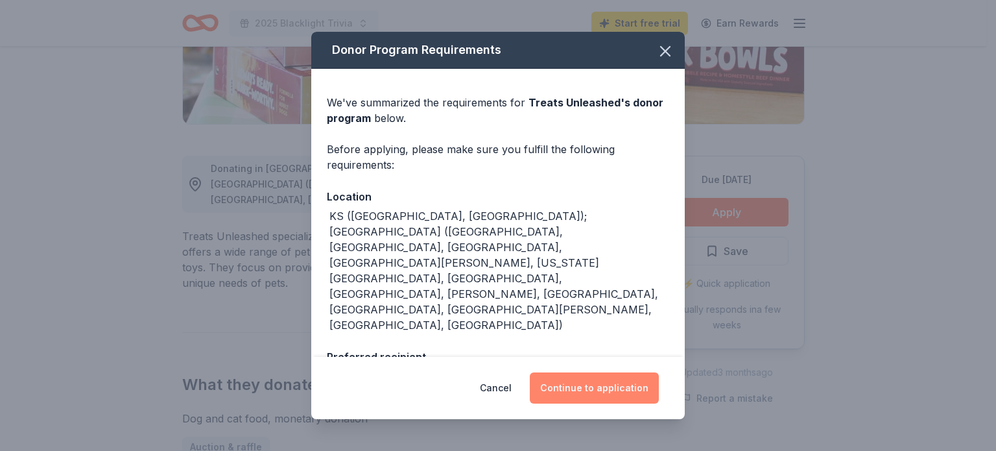
click at [605, 390] on button "Continue to application" at bounding box center [594, 387] width 129 height 31
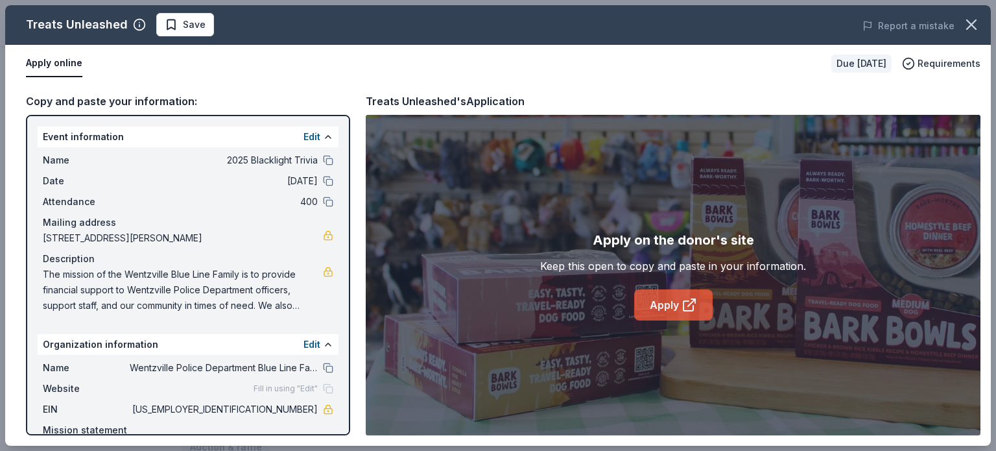
click at [664, 303] on link "Apply" at bounding box center [673, 304] width 78 height 31
